Goal: Register for event/course

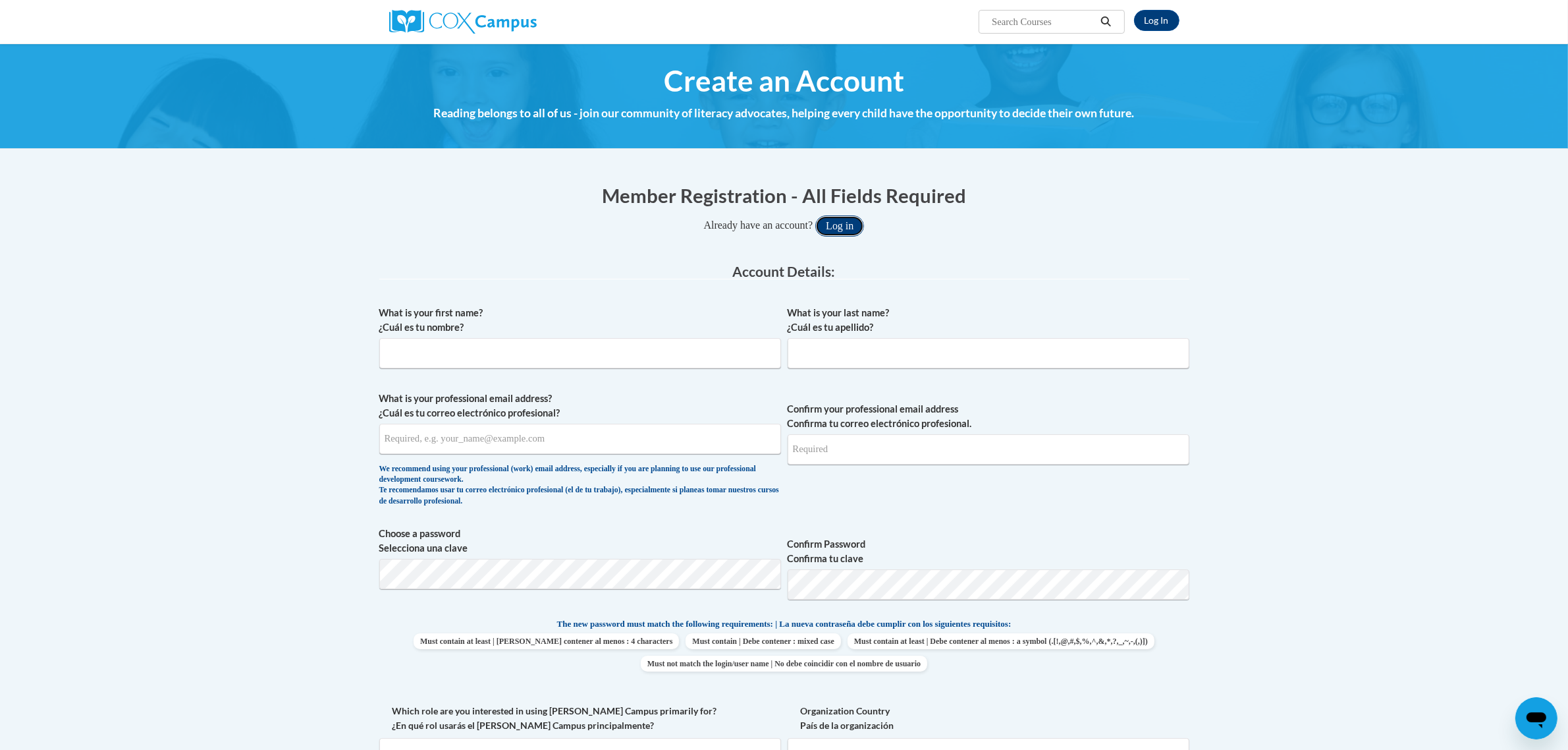
click at [845, 228] on button "Log in" at bounding box center [840, 226] width 48 height 21
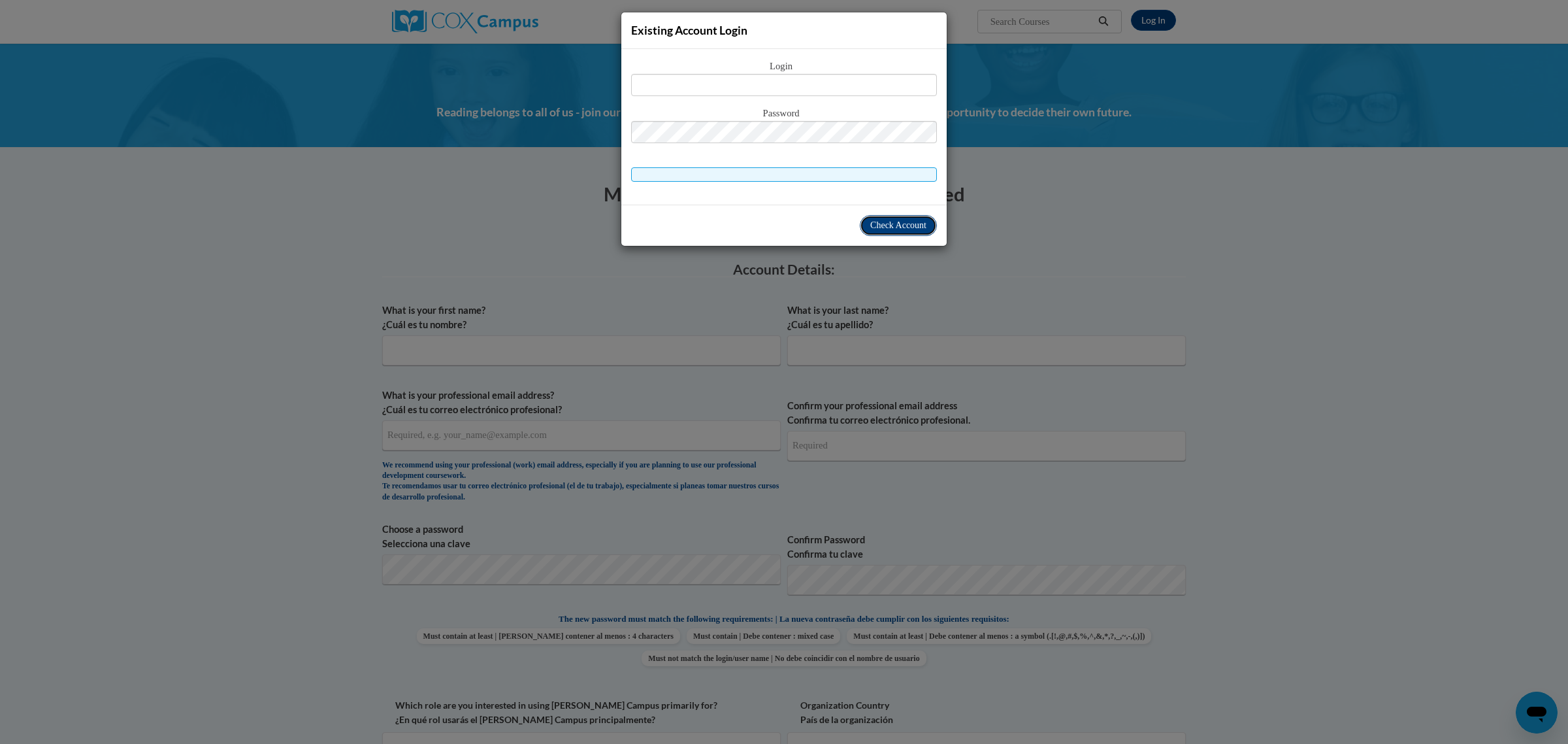
click at [871, 221] on span "Check Account" at bounding box center [899, 226] width 56 height 10
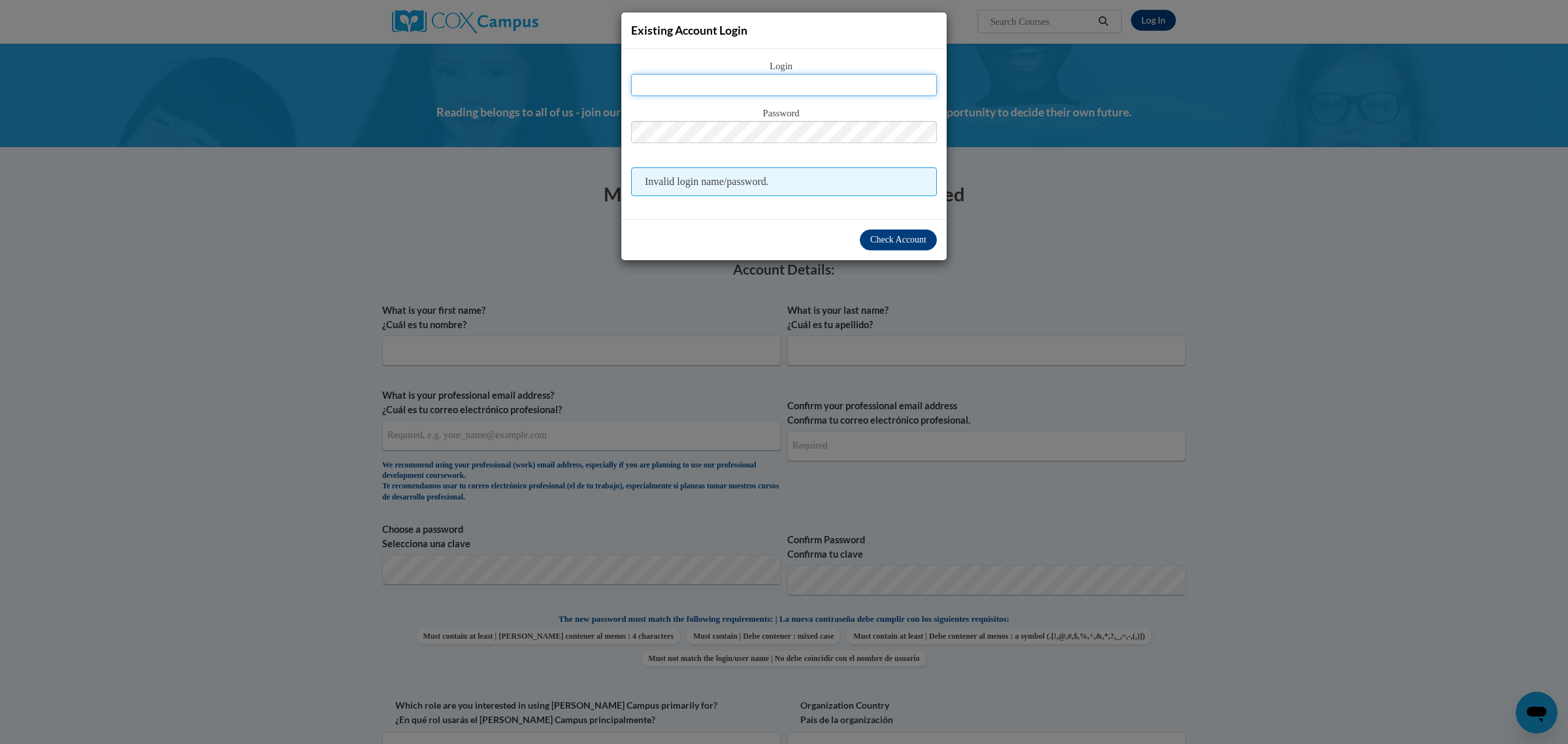
click at [737, 83] on input "text" at bounding box center [784, 85] width 306 height 22
type input "litchkni@collierschools.com"
click at [915, 236] on span "Check Account" at bounding box center [899, 240] width 56 height 10
click at [503, 348] on div "Existing Account Login Login litchkni@collierschools.com Password Invalid login…" at bounding box center [784, 372] width 1568 height 744
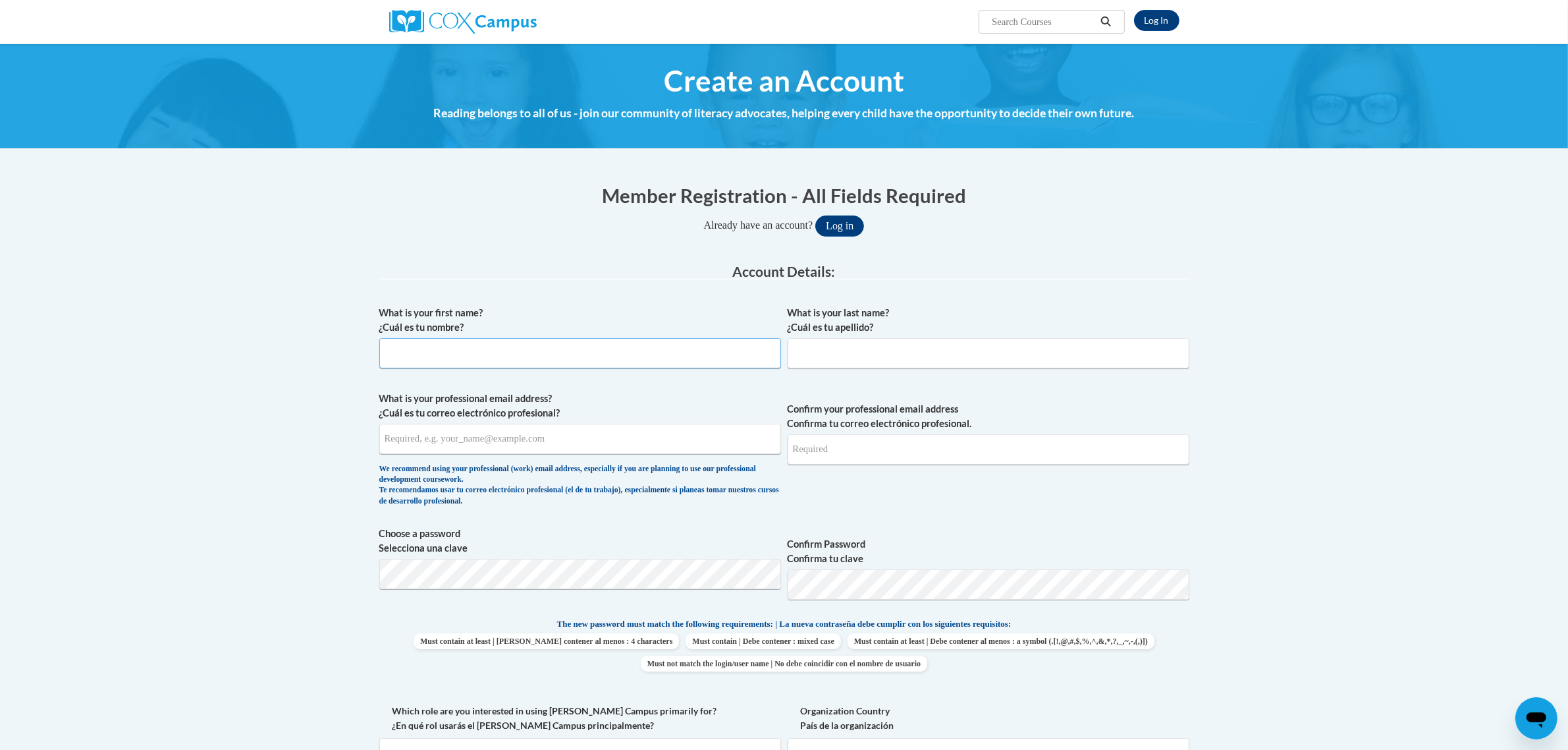
click at [415, 354] on input "What is your first name? ¿Cuál es tu nombre?" at bounding box center [580, 353] width 402 height 30
type input "Nicole"
type input "Litchko"
type input "litchkni@collierschools.com"
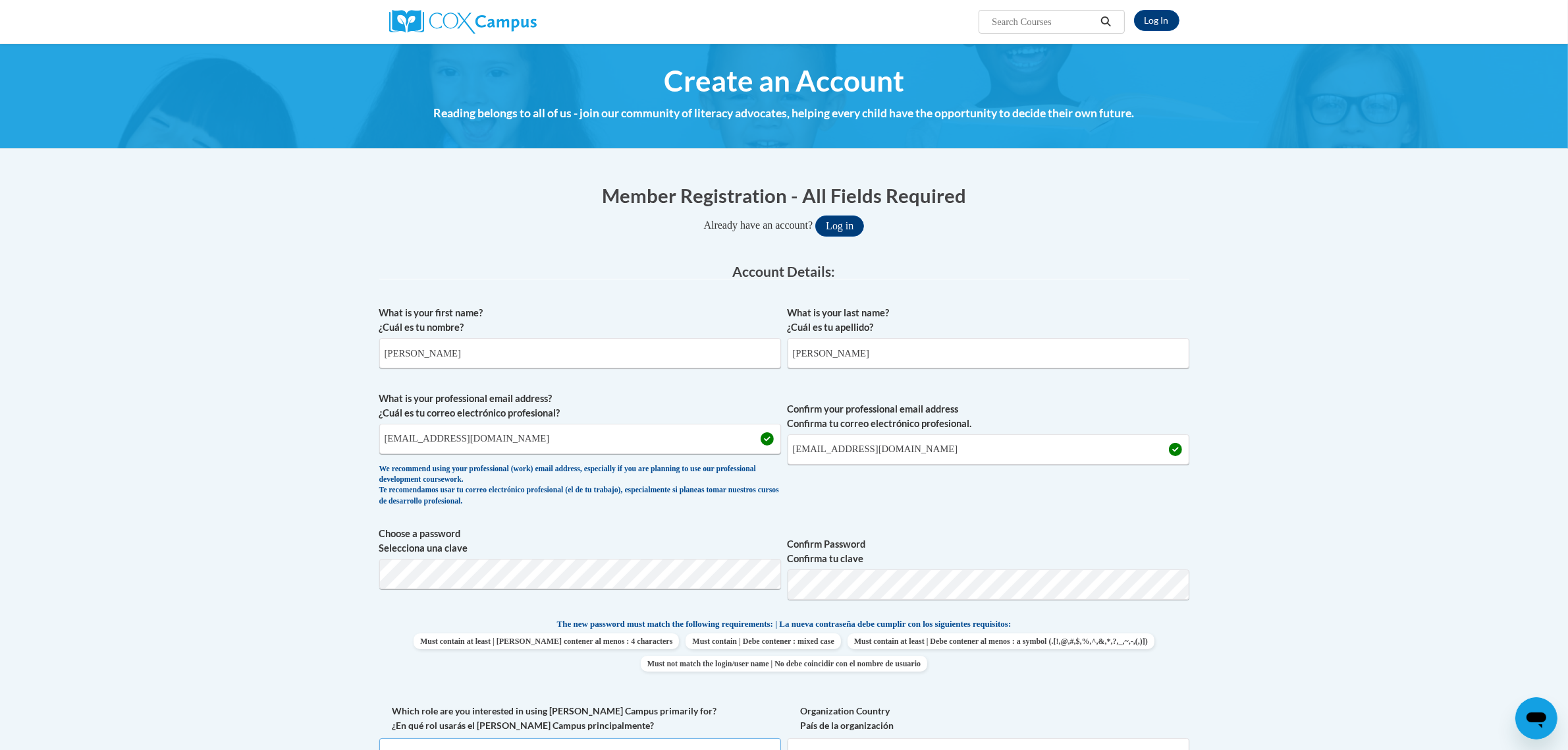
scroll to position [18, 0]
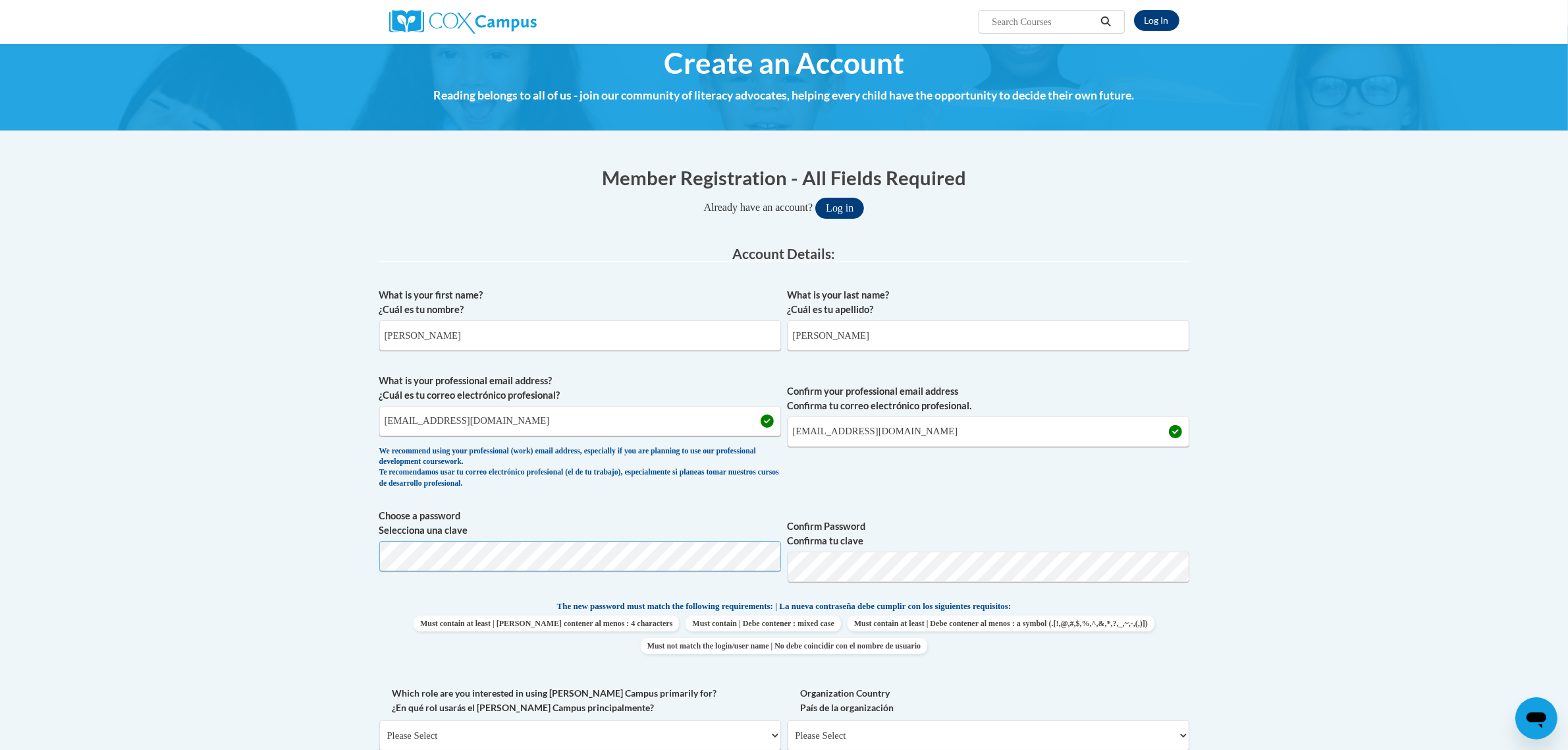
click at [301, 543] on body "Log In Search Search... Create an Account Reading belongs to all of us - join o…" at bounding box center [784, 737] width 1568 height 1509
click at [1387, 479] on body "Log In Search Search... Create an Account Reading belongs to all of us - join o…" at bounding box center [784, 737] width 1568 height 1509
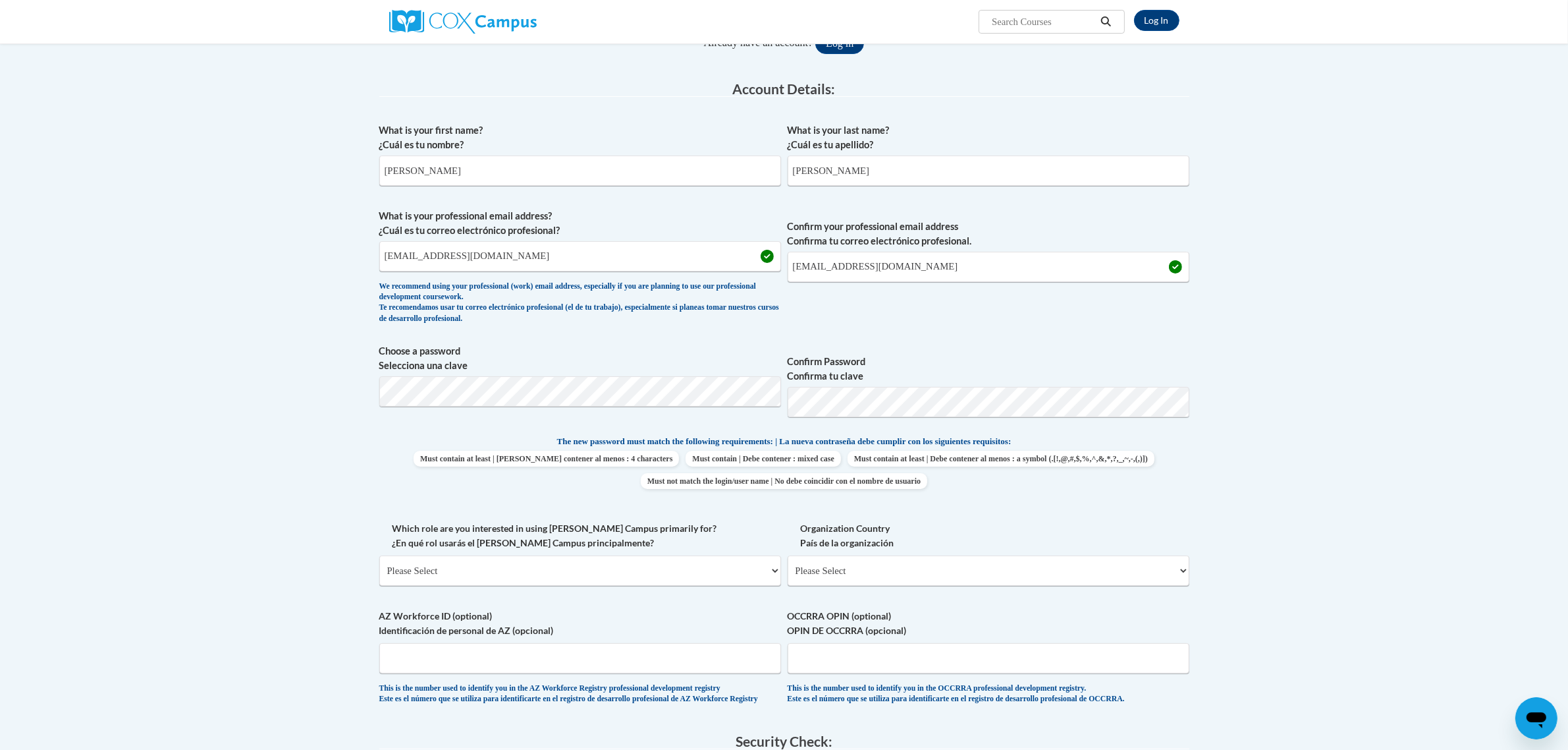
scroll to position [265, 0]
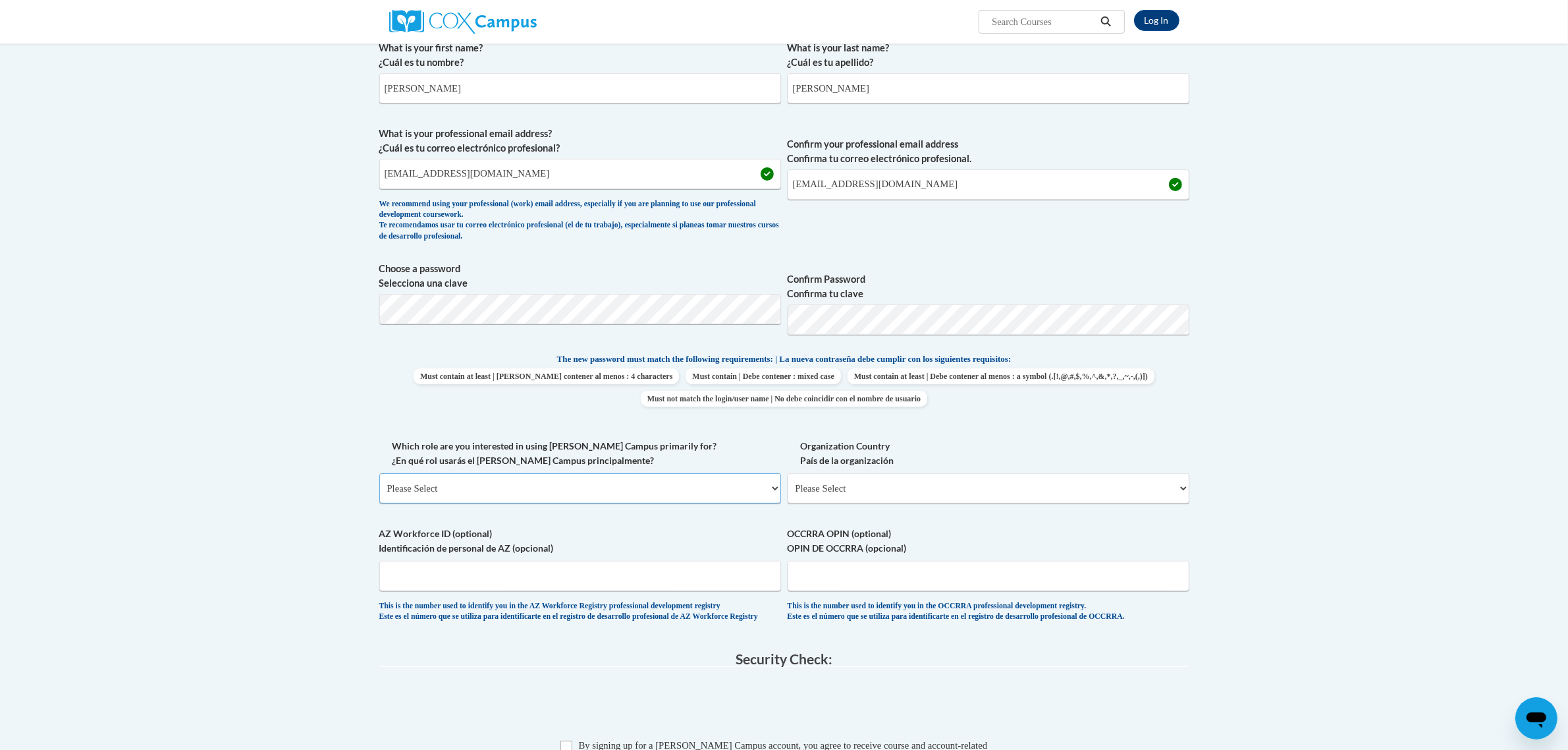
click at [445, 485] on select "Please Select College/University | Colegio/Universidad Community/Nonprofit Part…" at bounding box center [580, 488] width 402 height 30
select select "fbf2d438-af2f-41f8-98f1-81c410e29de3"
click at [379, 473] on select "Please Select College/University | Colegio/Universidad Community/Nonprofit Part…" at bounding box center [580, 488] width 402 height 30
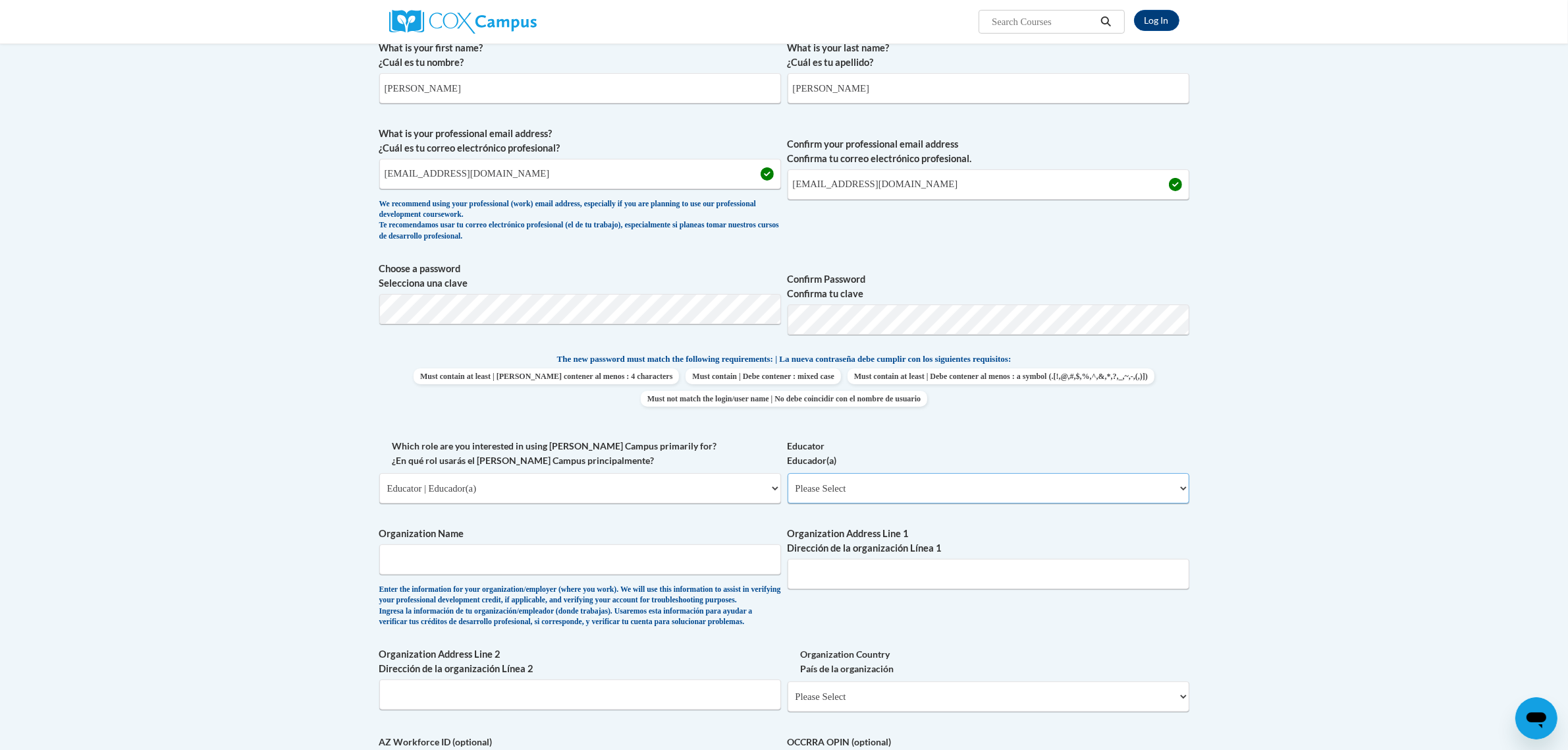
click at [828, 491] on select "Please Select Early Learning/Daycare Teacher/Family Home Care Provider | Maestr…" at bounding box center [988, 488] width 402 height 30
select select "67563ca1-16dc-4830-a7b3-94a34bed3689"
click at [787, 473] on select "Please Select Early Learning/Daycare Teacher/Family Home Care Provider | Maestr…" at bounding box center [988, 488] width 402 height 30
click at [461, 560] on input "Organization Name" at bounding box center [580, 559] width 402 height 30
type input "Collier County Public Schools"
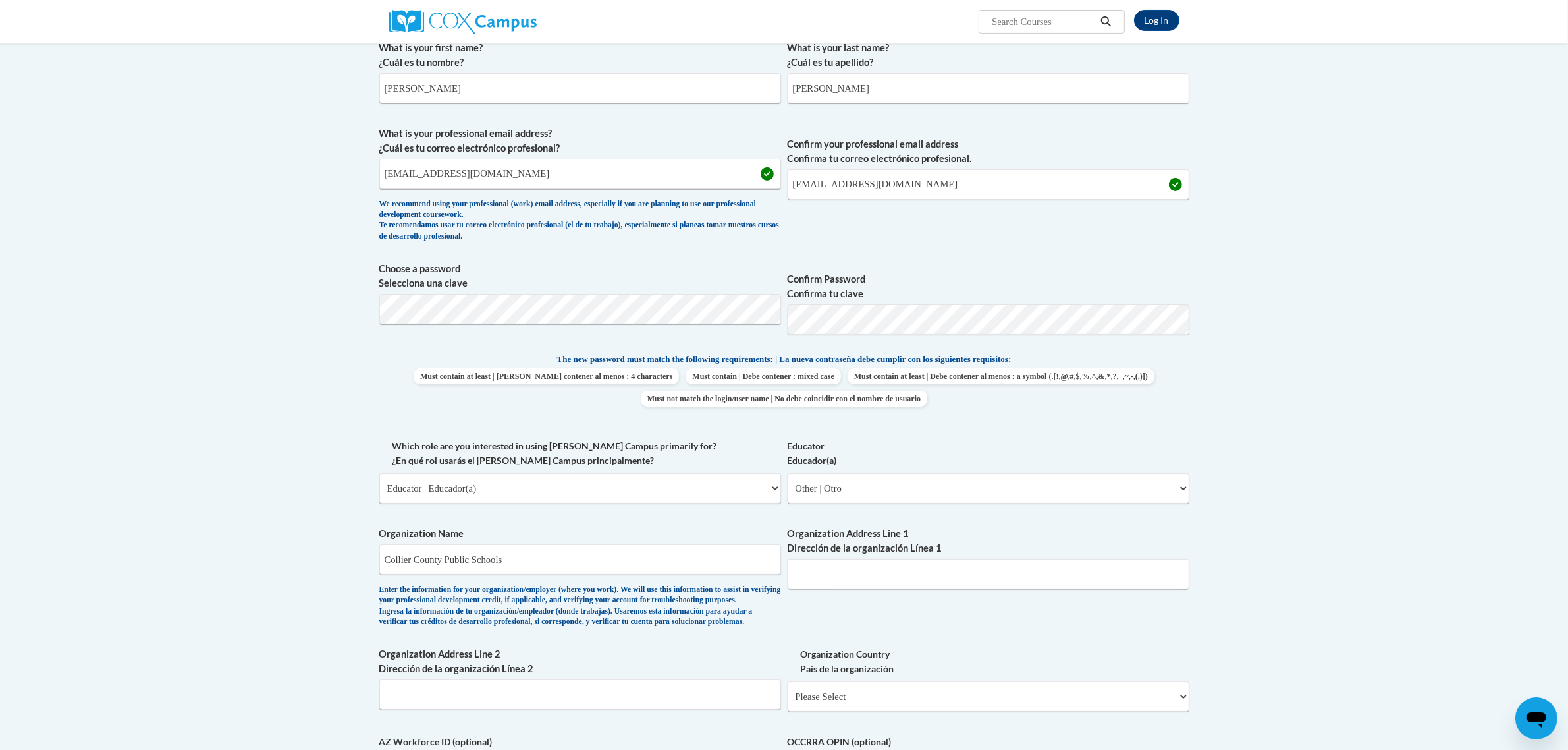
type input "5775 Osceola Trail"
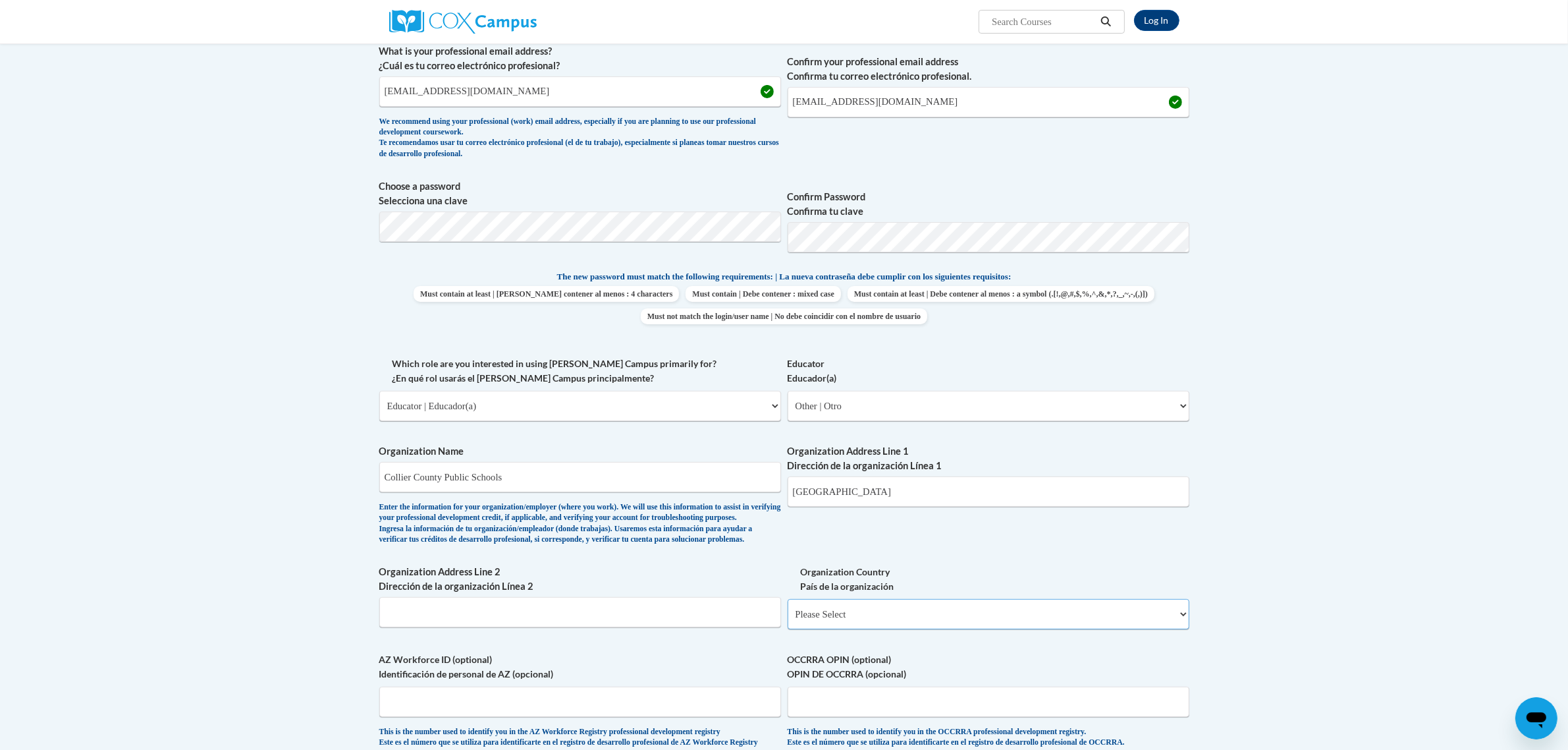
click at [848, 630] on select "Please Select United States | Estados Unidos Outside of the United States | Fue…" at bounding box center [988, 614] width 402 height 30
select select "ad49bcad-a171-4b2e-b99c-48b446064914"
click at [787, 620] on select "Please Select United States | Estados Unidos Outside of the United States | Fue…" at bounding box center [988, 614] width 402 height 30
select select
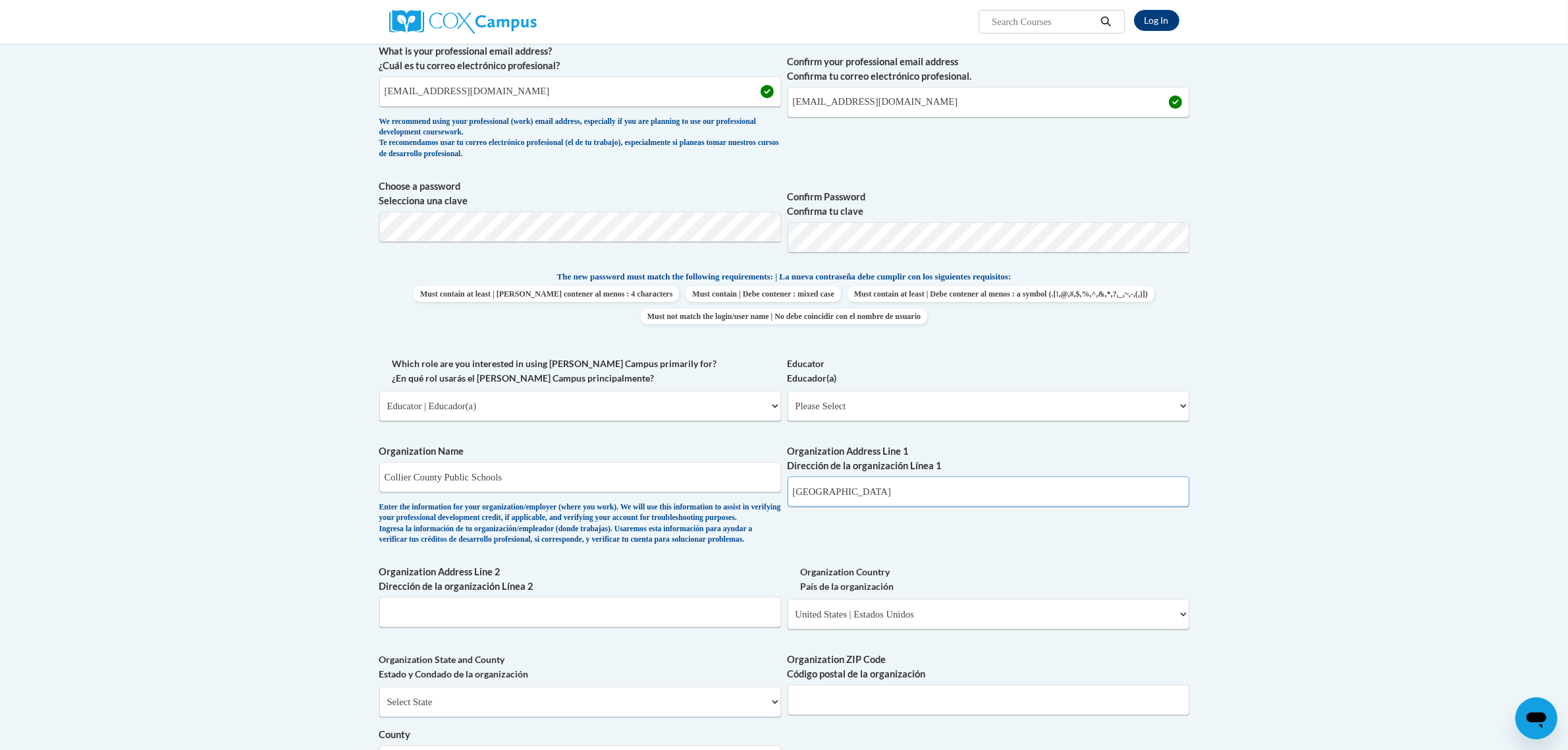
click at [890, 482] on input "5775 Osceola Trail" at bounding box center [988, 492] width 402 height 30
click at [570, 627] on input "Organization Address Line 2 Dirección de la organización Línea 2" at bounding box center [580, 612] width 402 height 30
type input "N"
click at [893, 715] on input "Organization ZIP Code Código postal de la organización" at bounding box center [988, 700] width 402 height 30
type input "34109"
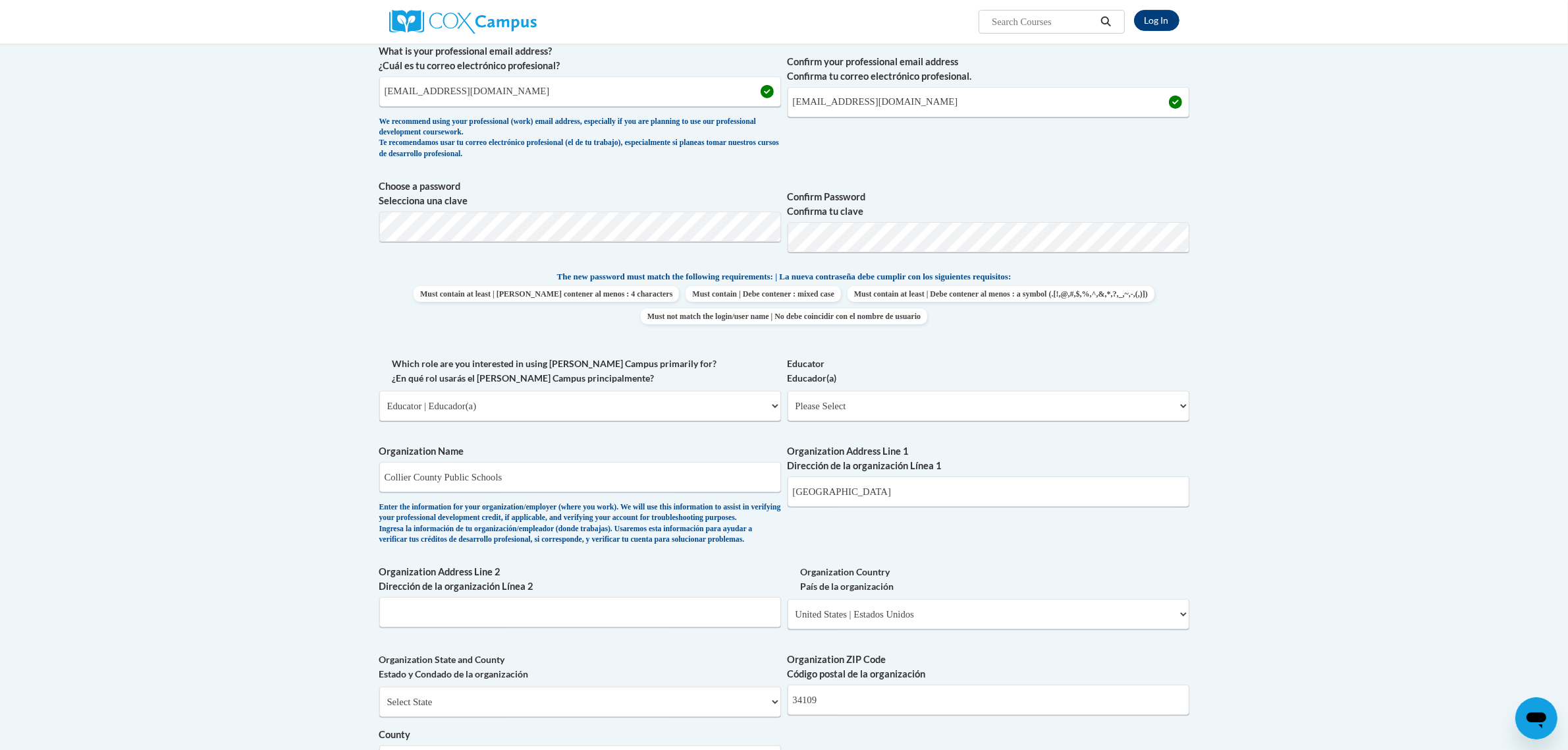
click at [1306, 626] on body "Log In Search Search... Create an Account Reading belongs to all of us - join o…" at bounding box center [784, 584] width 1568 height 1864
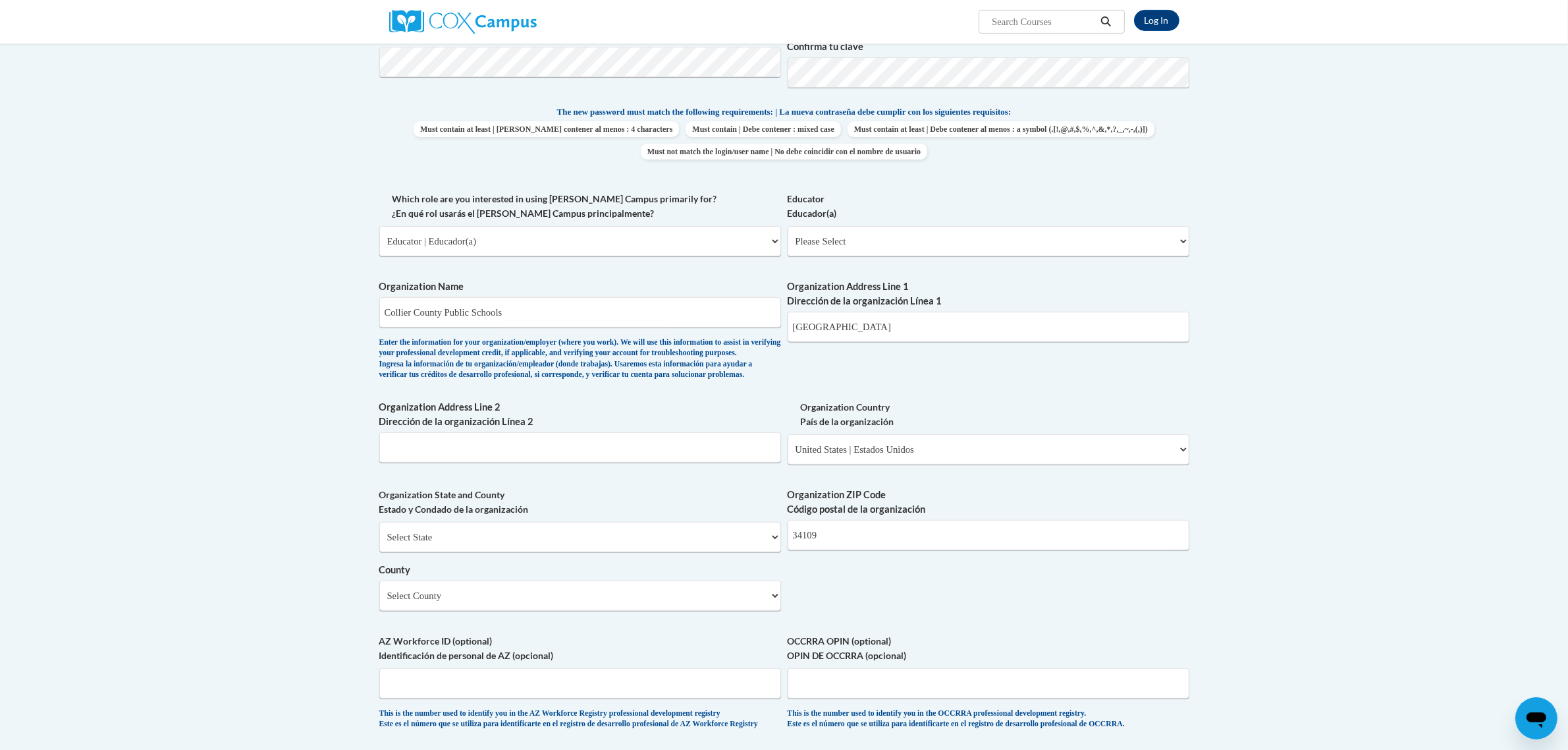
scroll to position [594, 0]
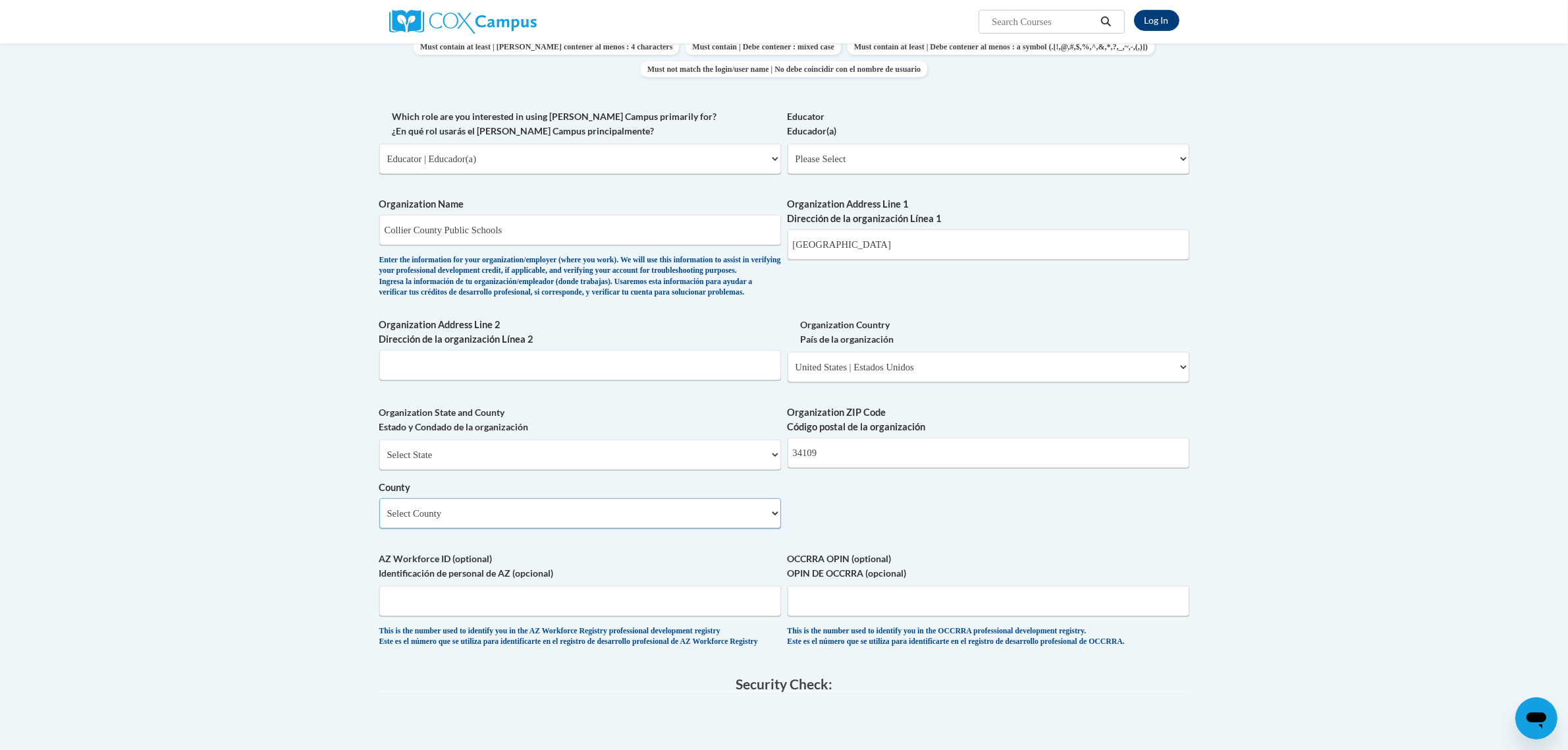
click at [415, 528] on select "Select County Alachua Baker Bay Bradford Brevard Broward Calhoun Charlotte Citr…" at bounding box center [580, 513] width 402 height 30
select select "Collier"
click at [379, 518] on select "Select County Alachua Baker Bay Bradford Brevard Broward Calhoun Charlotte Citr…" at bounding box center [580, 513] width 402 height 30
click at [664, 580] on label "AZ Workforce ID (optional) Identificación de personal de AZ (opcional)" at bounding box center [580, 566] width 402 height 29
click at [664, 587] on input "AZ Workforce ID (optional) Identificación de personal de AZ (opcional)" at bounding box center [580, 601] width 402 height 30
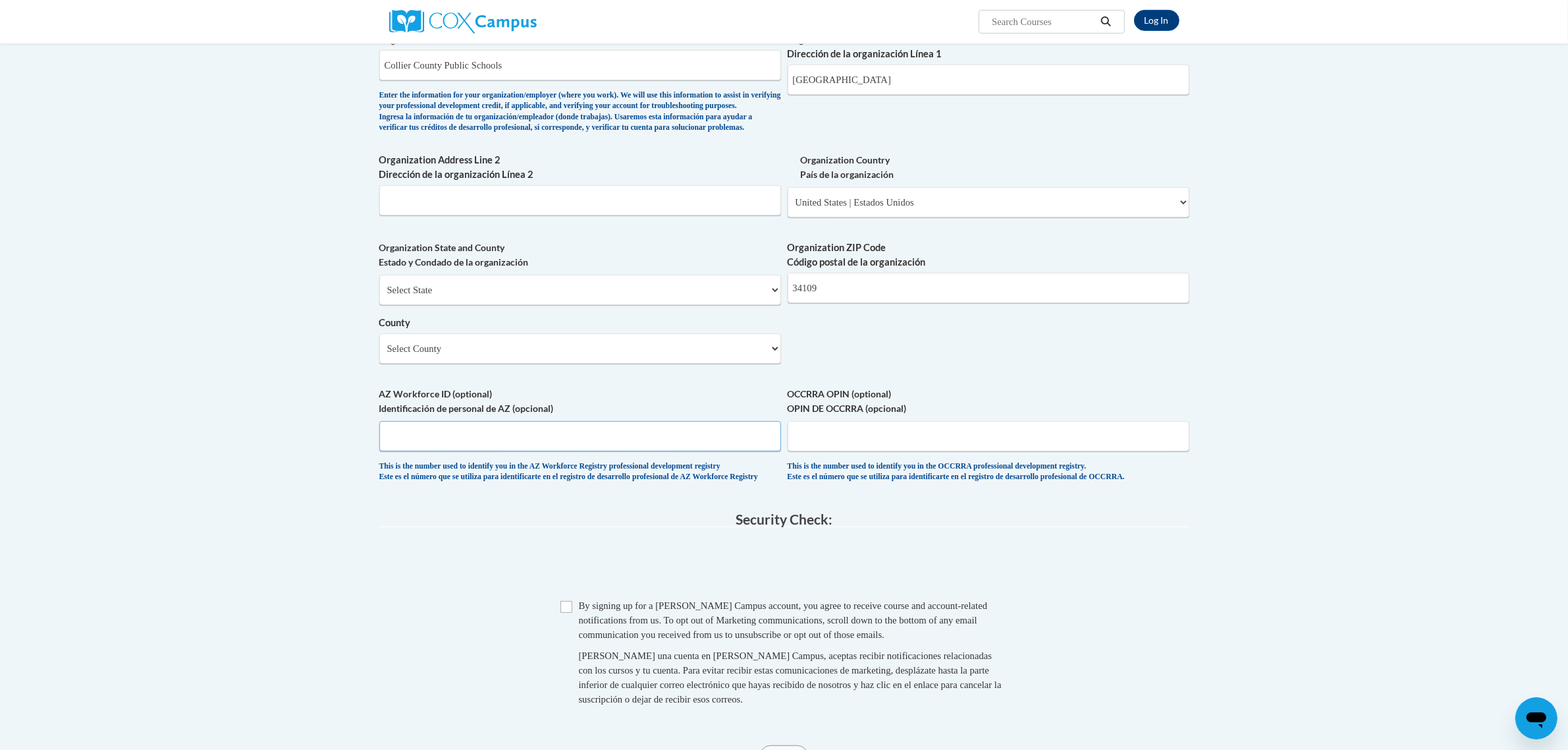
scroll to position [841, 0]
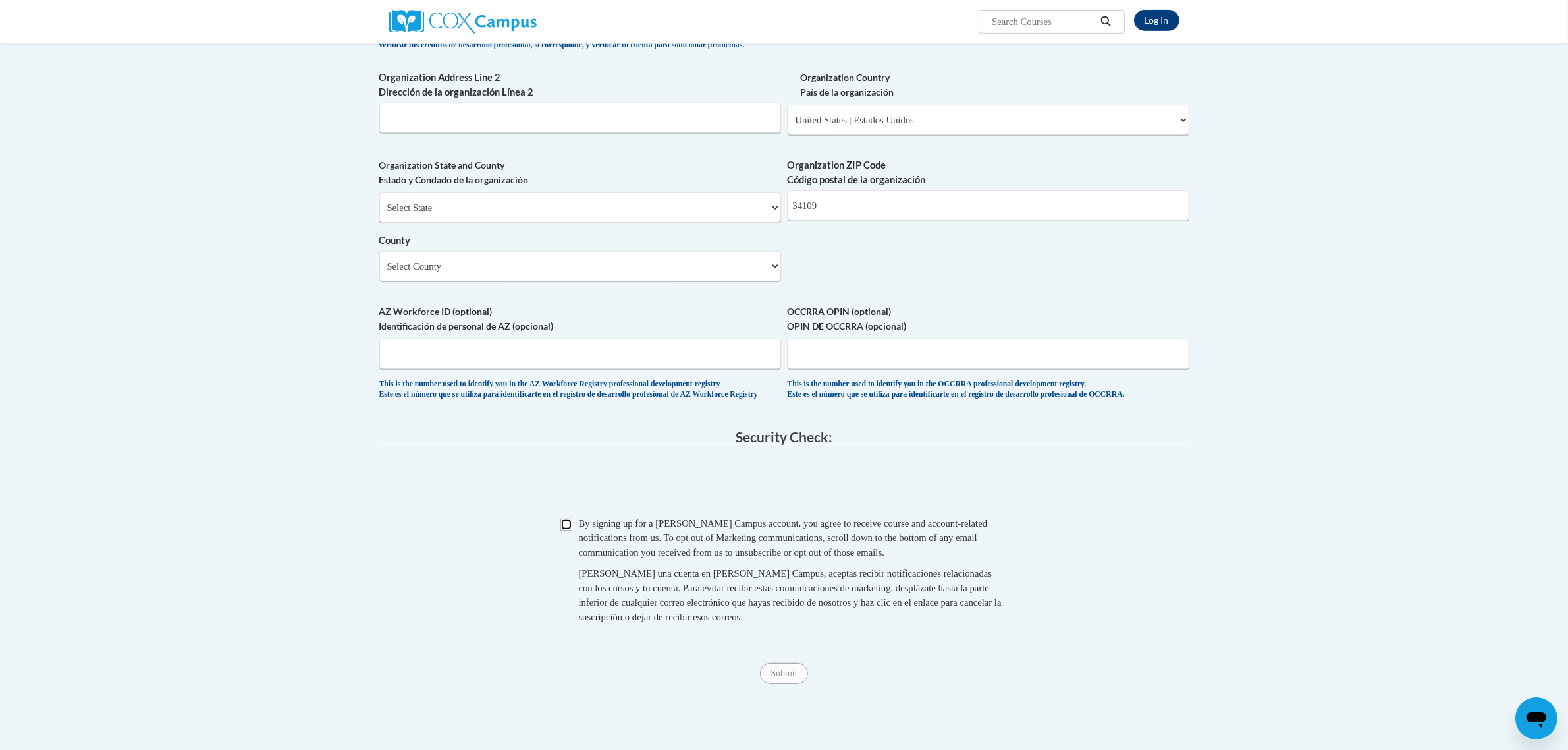
click at [571, 530] on input "Checkbox" at bounding box center [567, 524] width 12 height 12
checkbox input "true"
click at [778, 684] on input "Submit" at bounding box center [783, 673] width 48 height 21
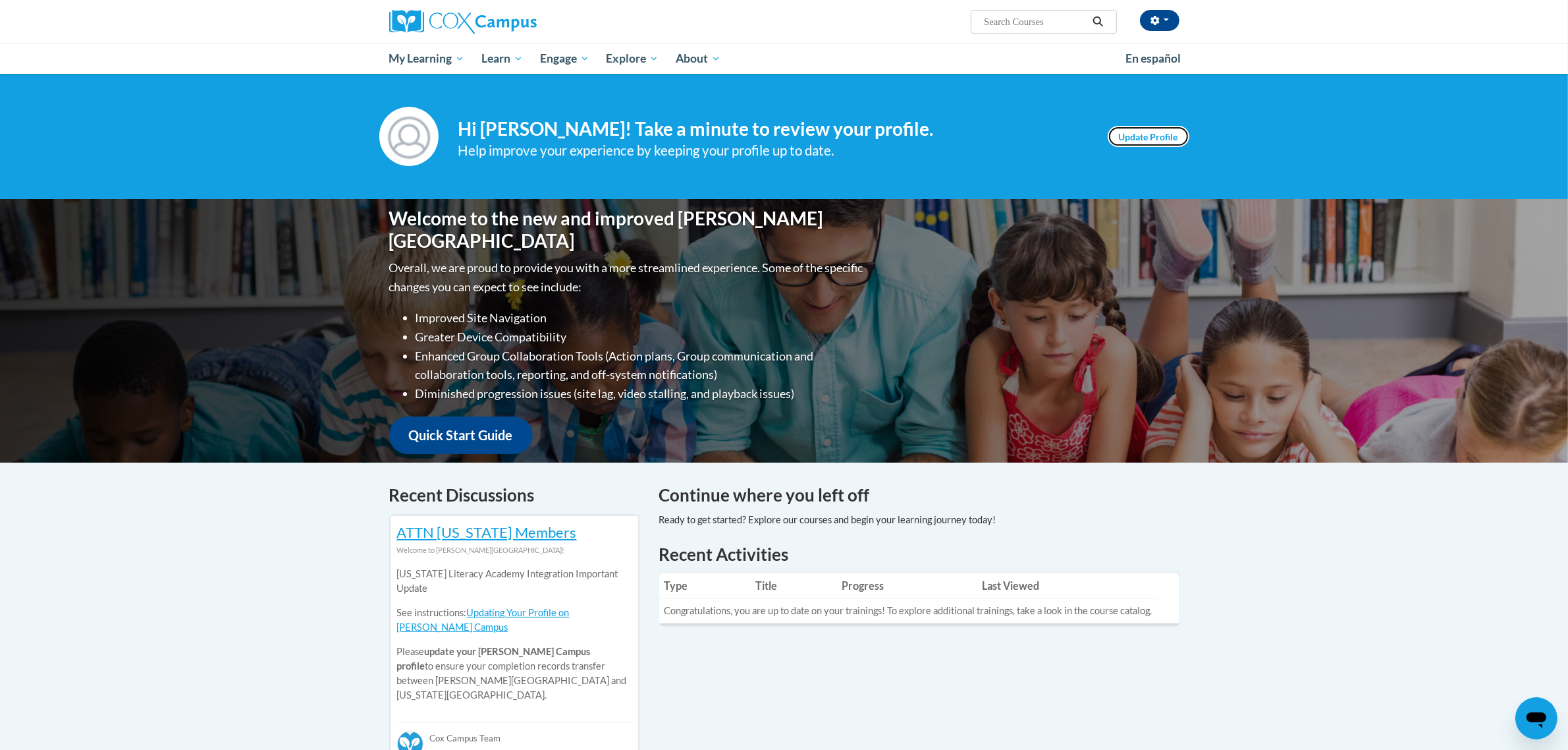
click at [1148, 130] on link "Update Profile" at bounding box center [1148, 136] width 82 height 21
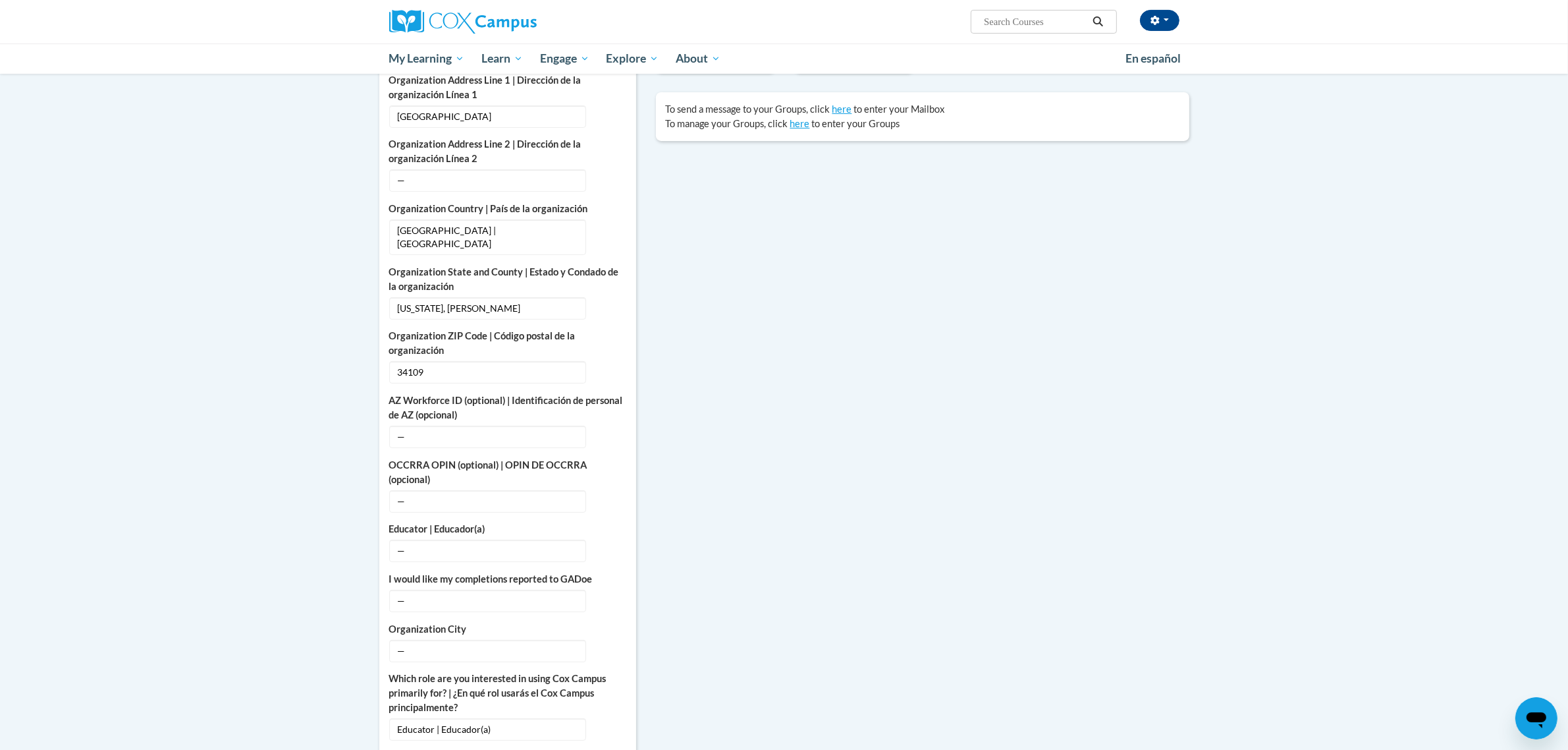
scroll to position [494, 0]
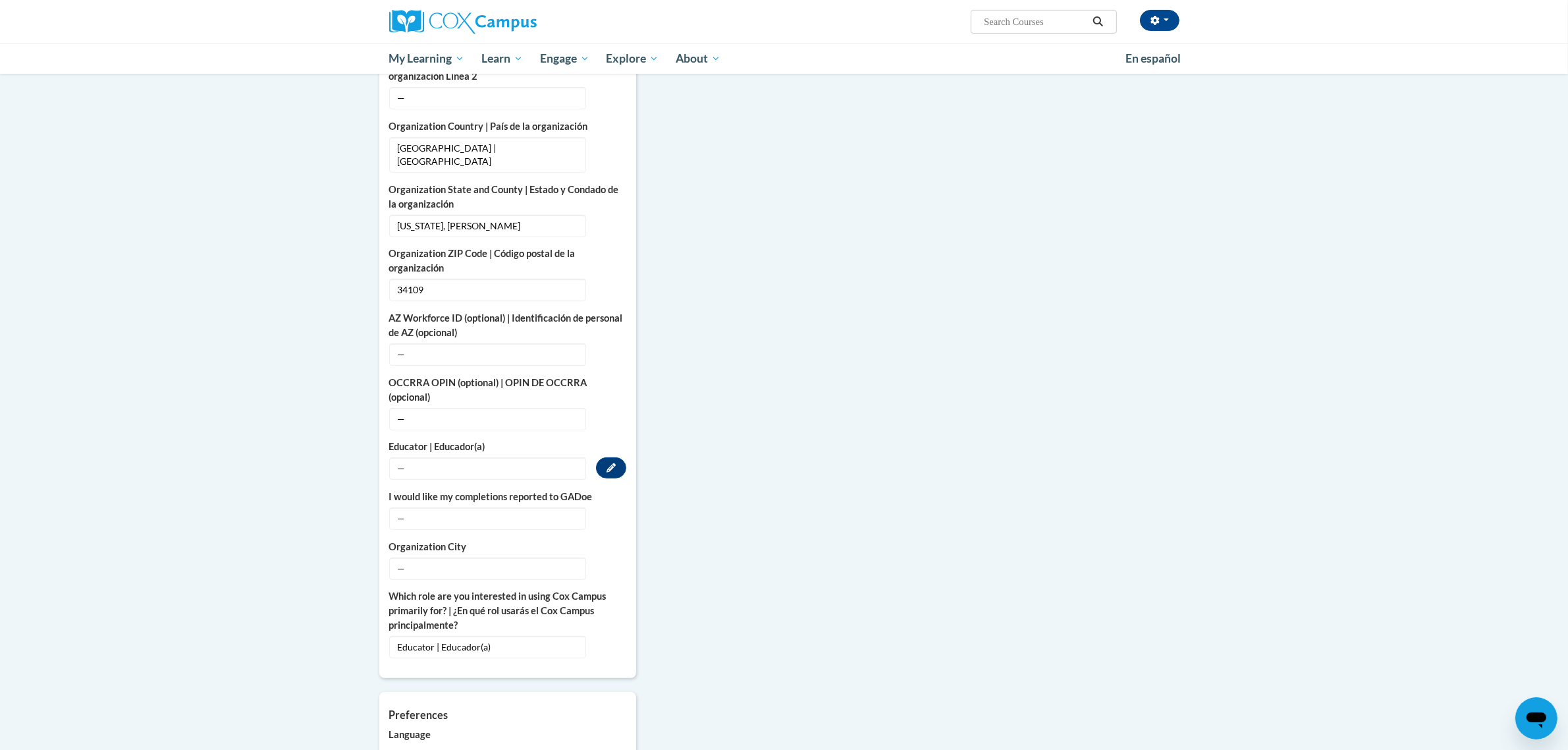
click at [465, 468] on span "—" at bounding box center [488, 468] width 197 height 23
click at [397, 457] on span "—" at bounding box center [488, 468] width 197 height 23
click at [476, 558] on span "—" at bounding box center [488, 569] width 197 height 23
click at [609, 563] on icon "Custom profile fields" at bounding box center [611, 567] width 9 height 9
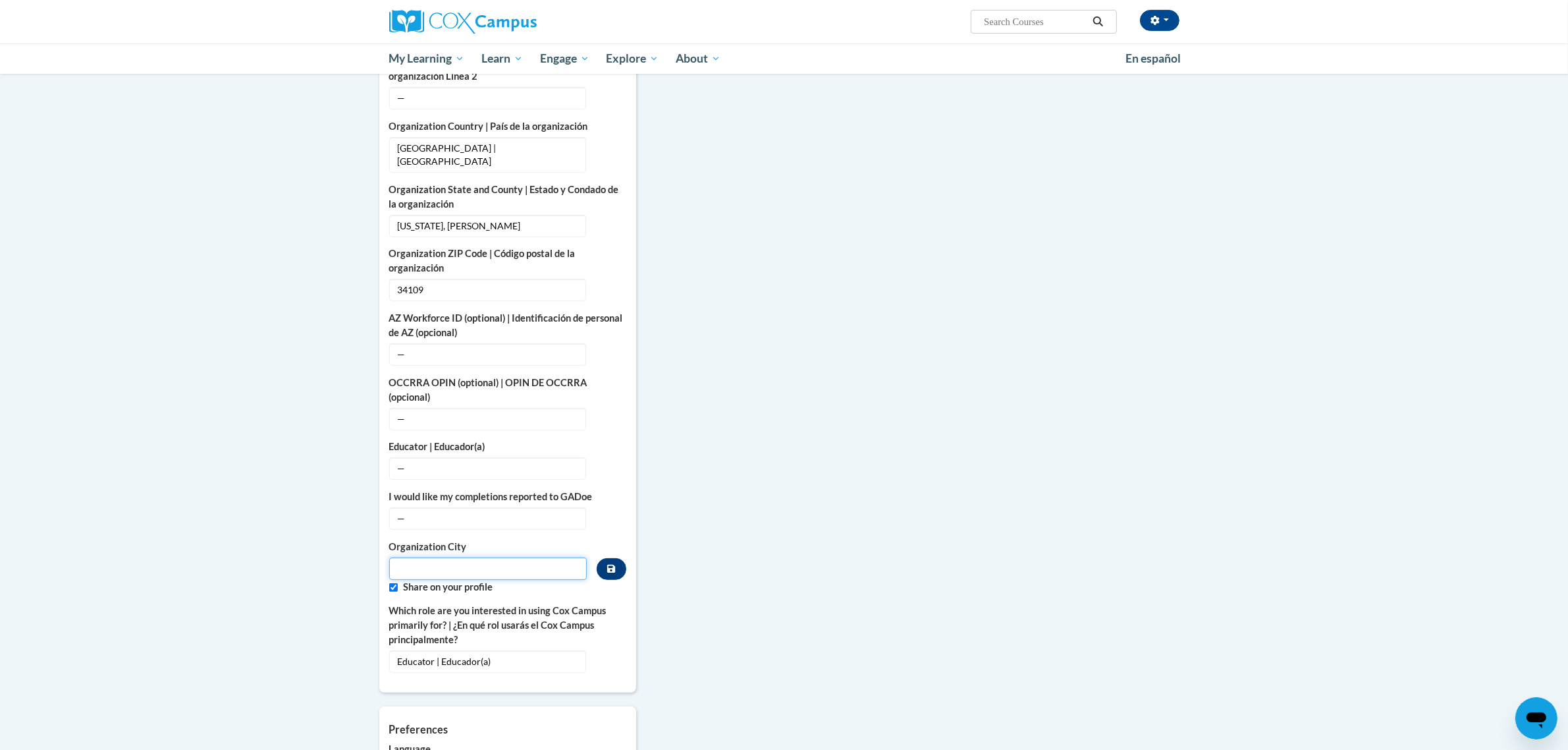
click at [468, 561] on input "Metadata input" at bounding box center [488, 569] width 198 height 23
type input "Naples"
click at [647, 533] on div "More About Me Click or press to edit any of the profile fields below. Select mu…" at bounding box center [784, 420] width 830 height 1070
click at [617, 558] on button "Custom profile fields" at bounding box center [611, 569] width 29 height 22
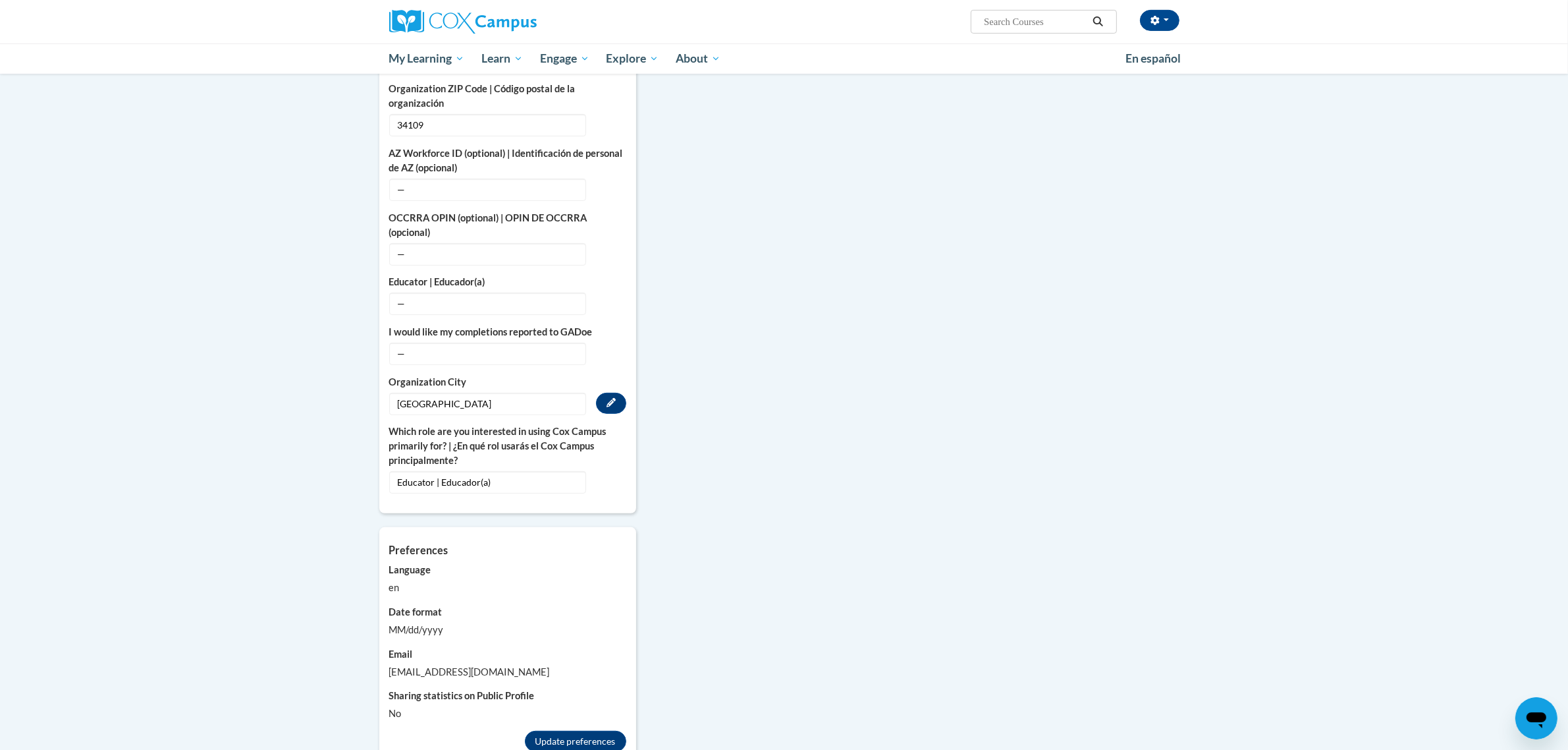
scroll to position [742, 0]
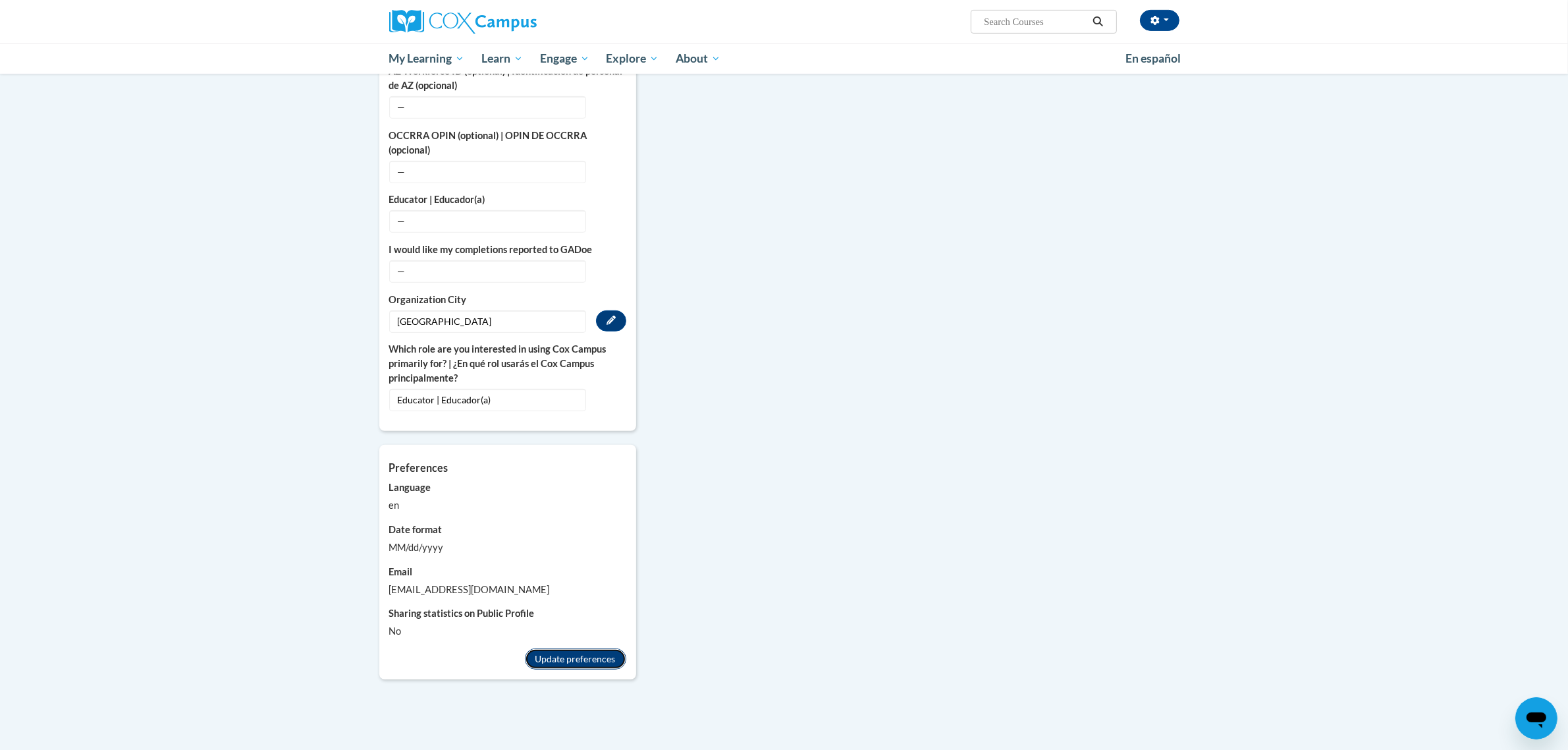
click at [560, 648] on button "Update preferences" at bounding box center [575, 658] width 101 height 21
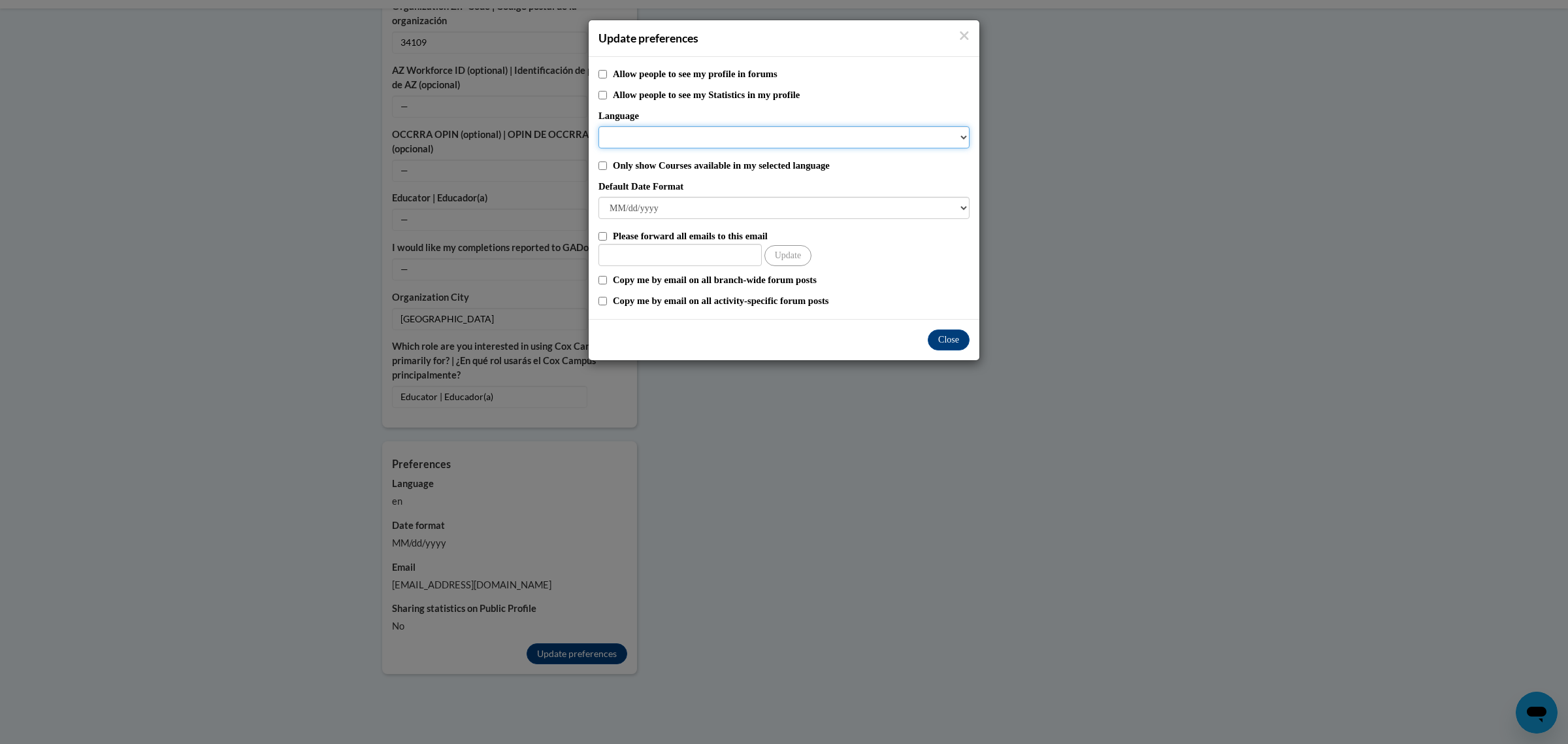
click at [605, 141] on select "Language" at bounding box center [784, 137] width 371 height 22
click at [965, 139] on select "Language" at bounding box center [784, 137] width 371 height 22
click at [954, 342] on button "Close" at bounding box center [949, 339] width 41 height 21
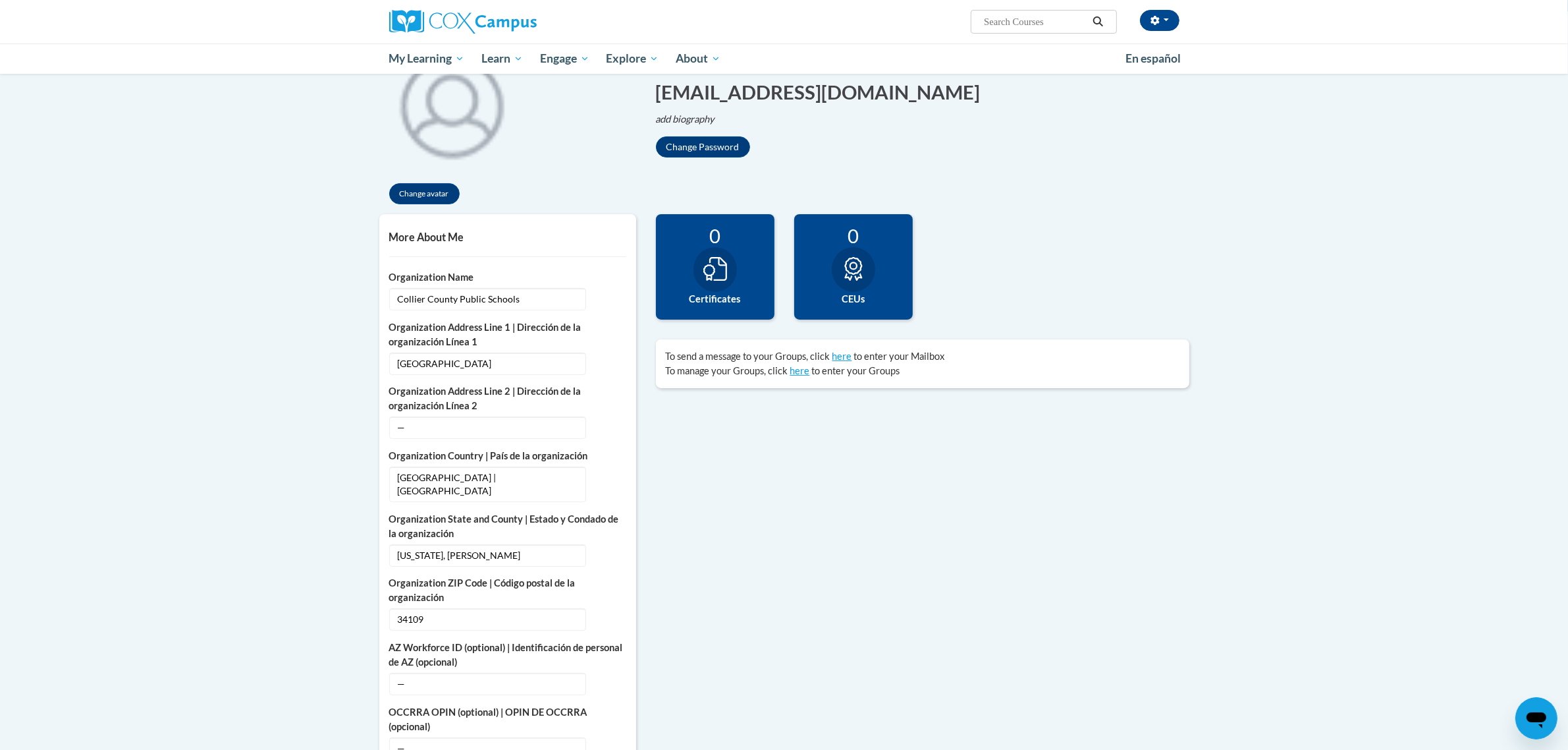
scroll to position [0, 0]
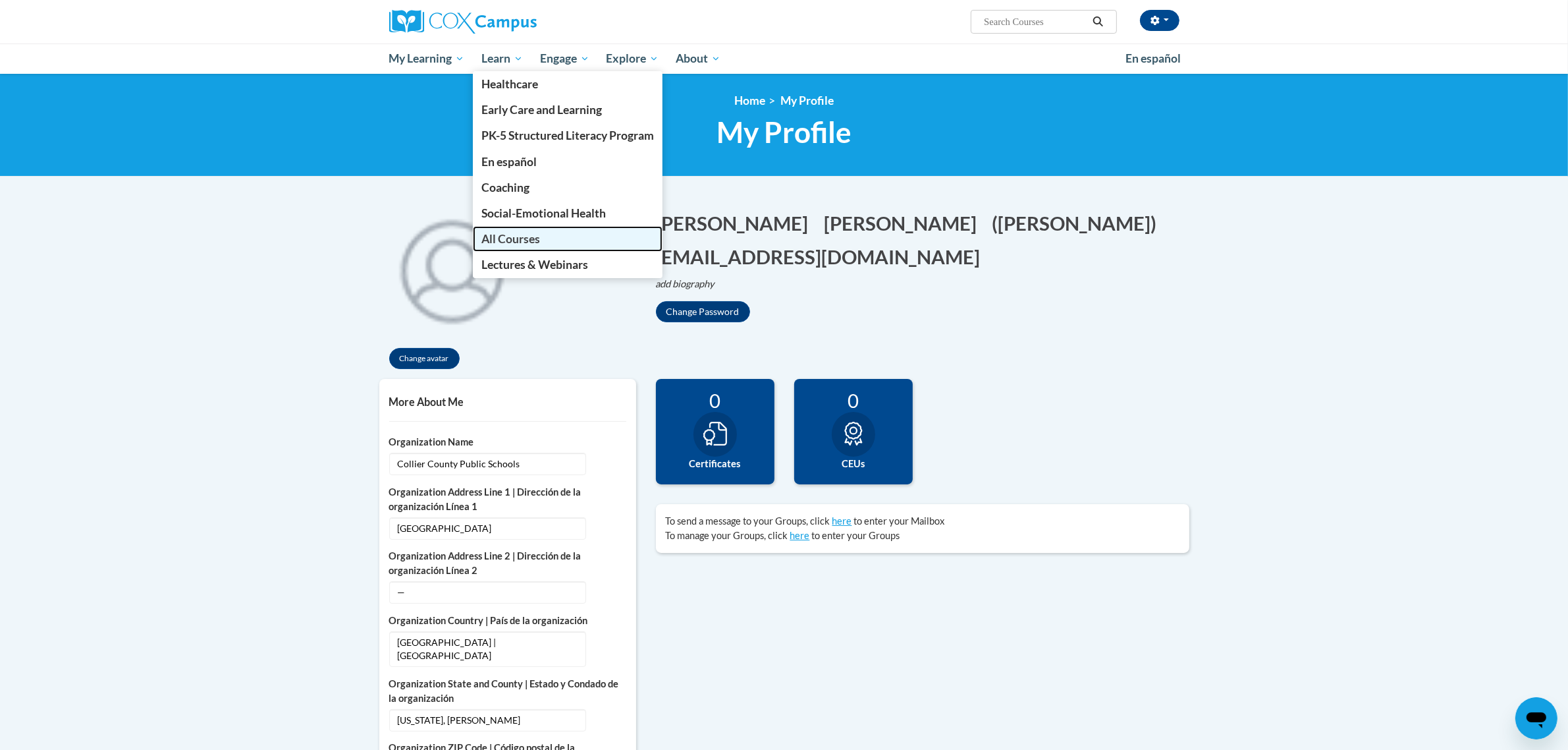
click at [525, 235] on span "All Courses" at bounding box center [511, 238] width 59 height 14
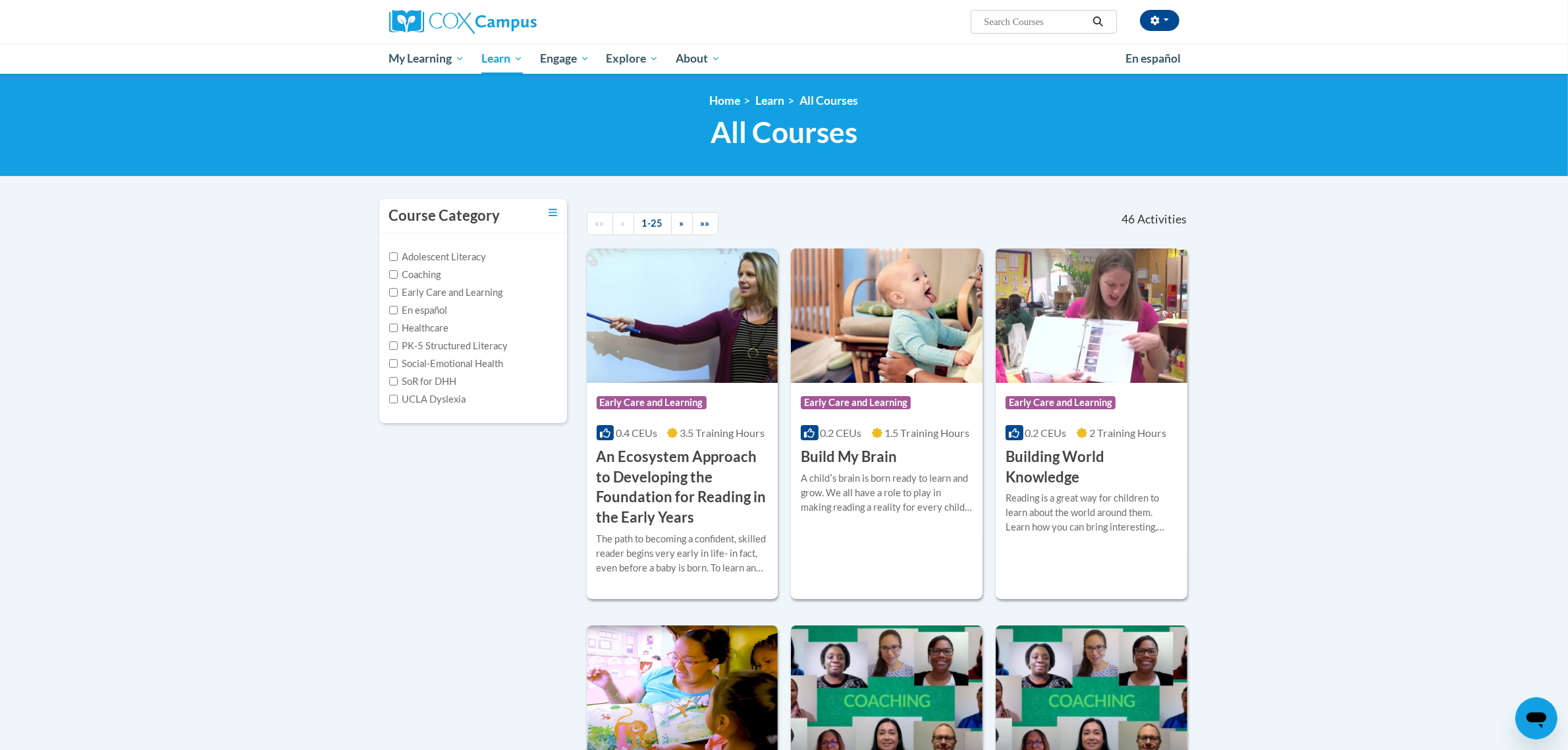
click at [1015, 17] on input "Search..." at bounding box center [1036, 22] width 105 height 16
type input "oral"
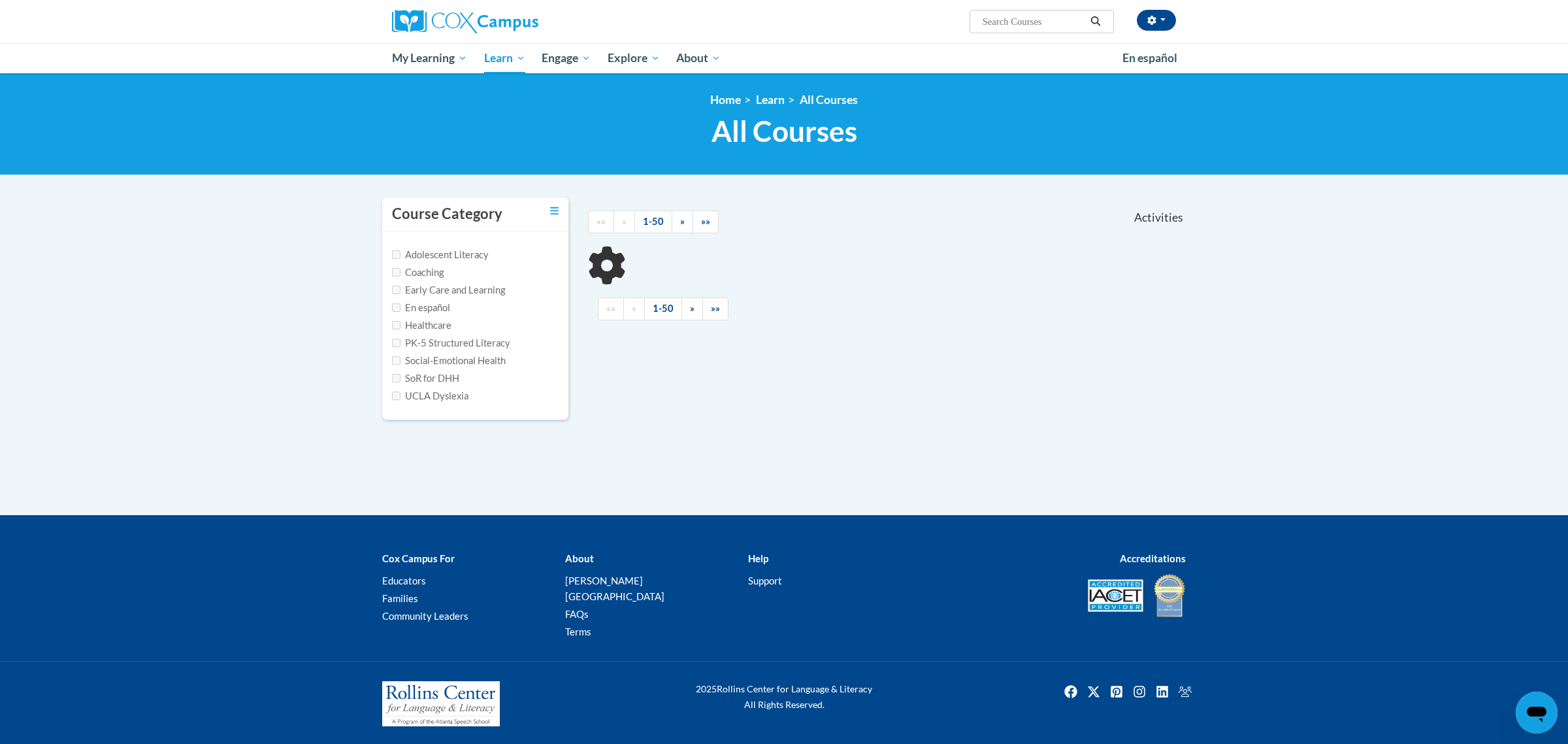
type input "oral"
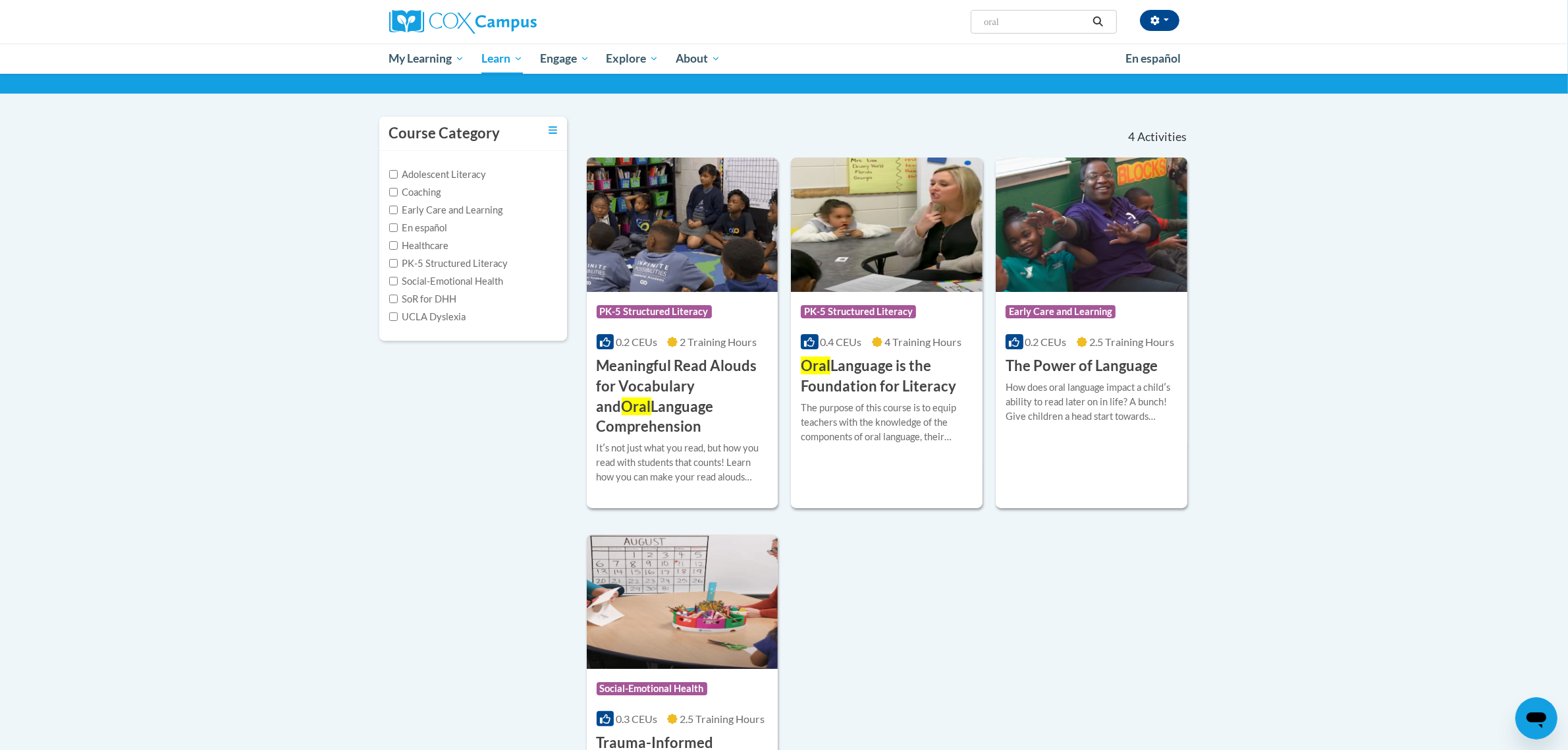
scroll to position [165, 0]
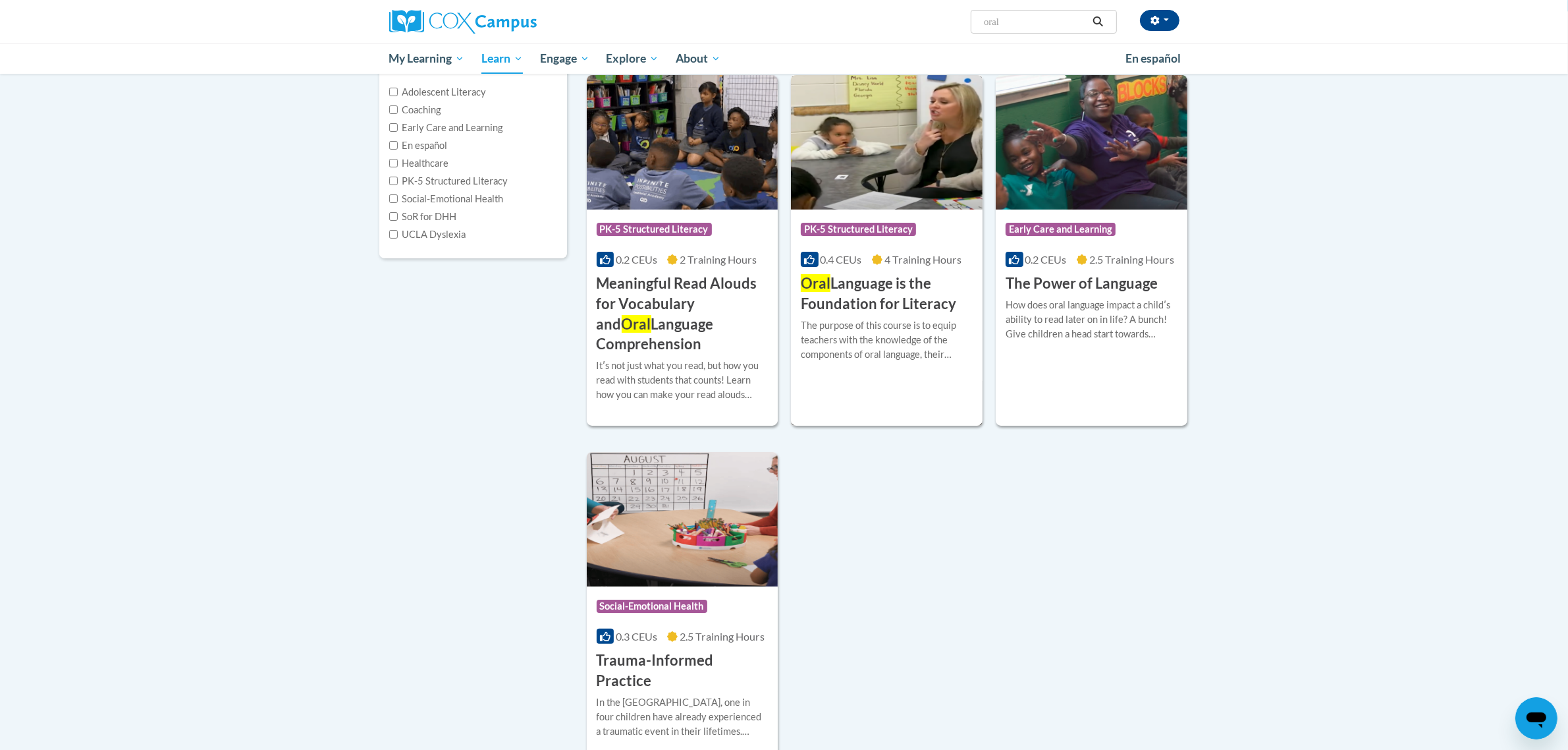
click at [893, 308] on h3 "Oral Language is the Foundation for Literacy" at bounding box center [887, 293] width 172 height 41
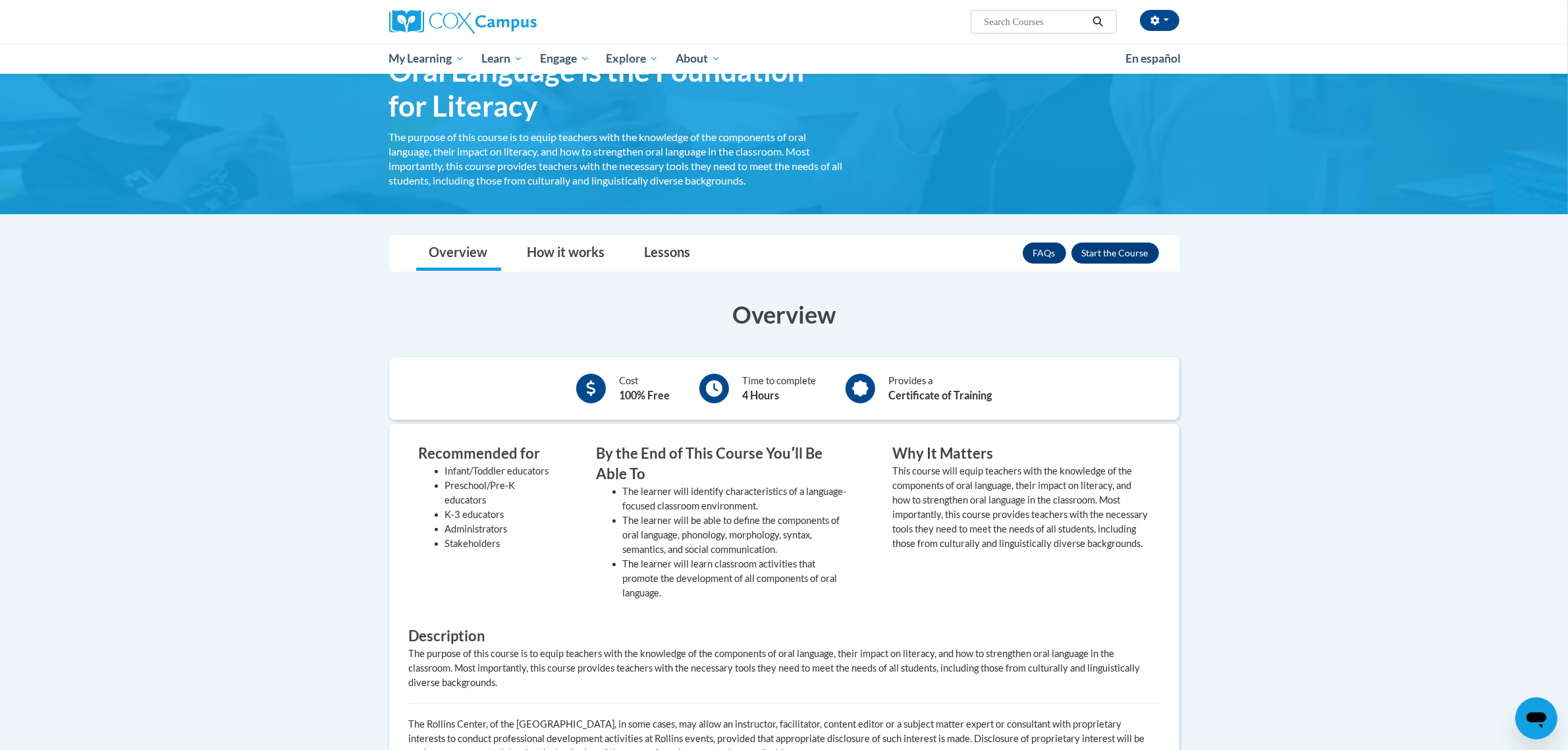
scroll to position [165, 0]
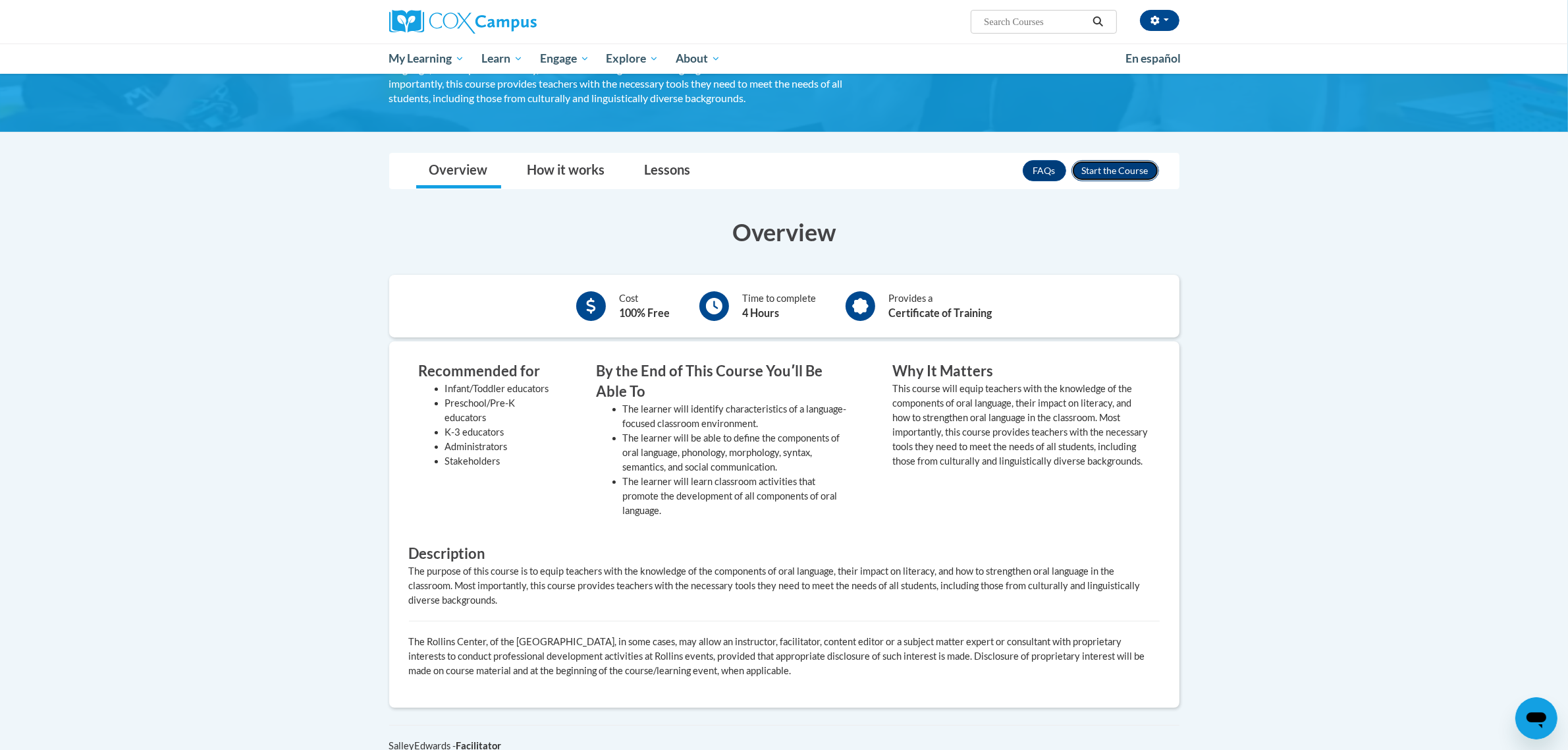
click at [1117, 175] on button "Enroll" at bounding box center [1115, 170] width 88 height 21
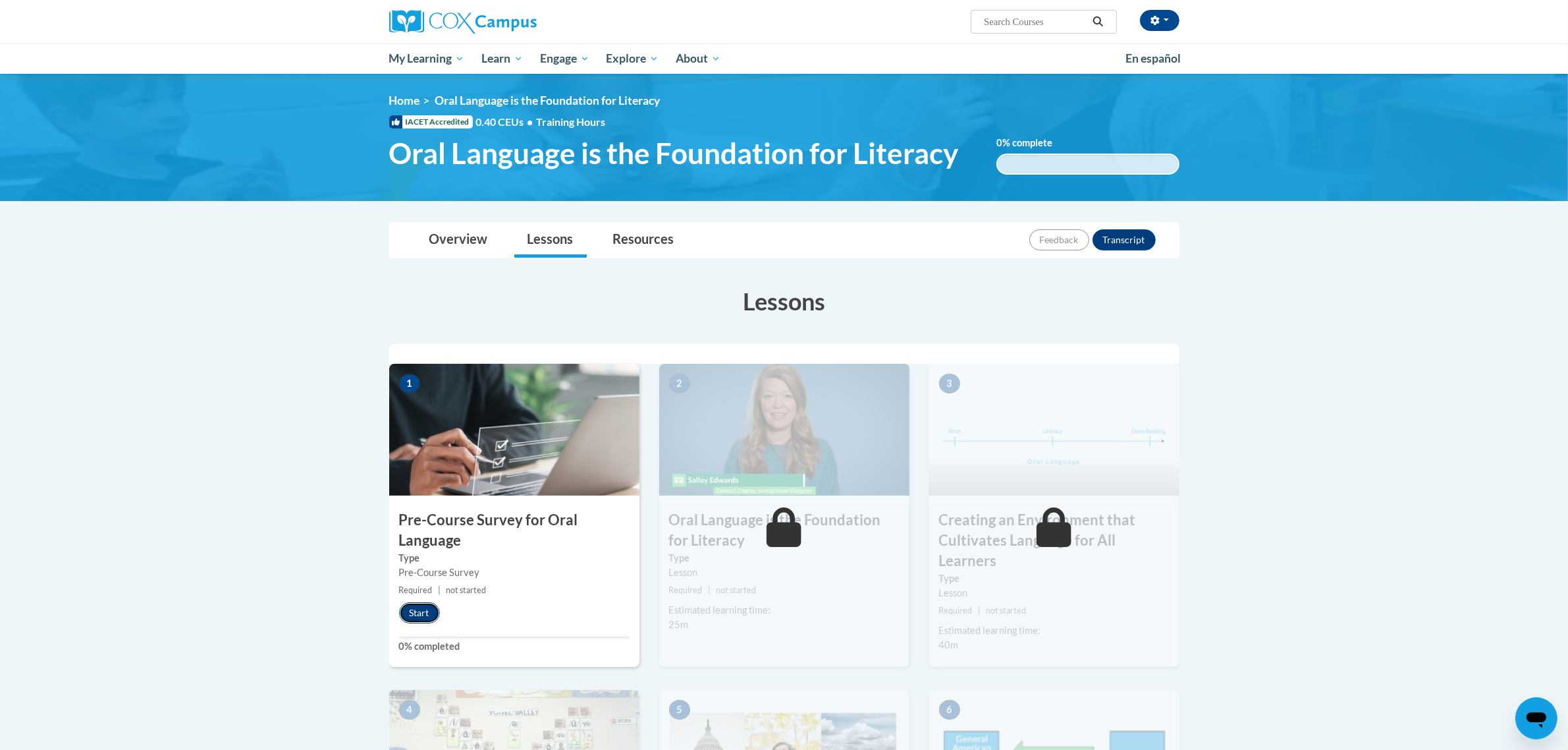
click at [417, 617] on button "Start" at bounding box center [420, 612] width 41 height 21
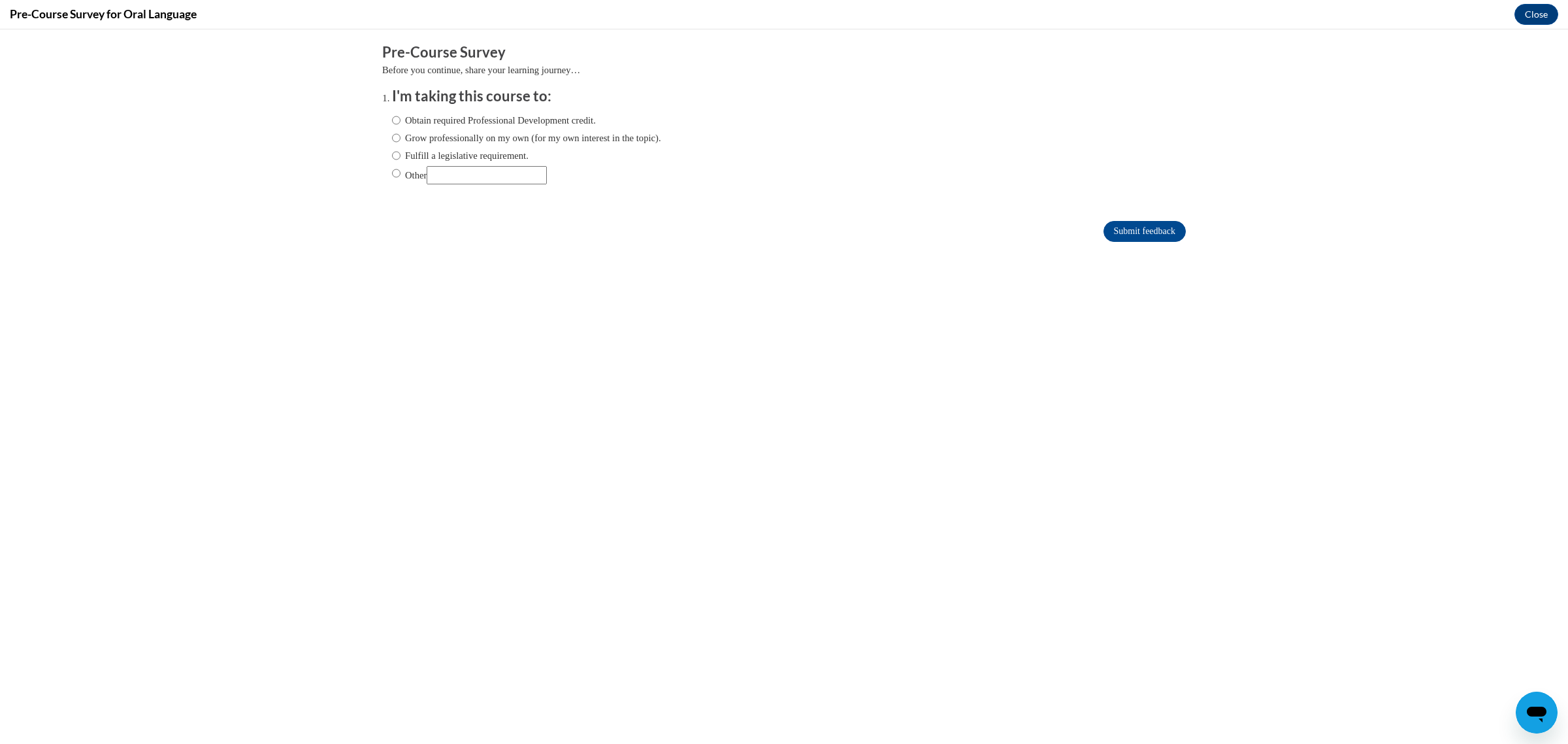
click at [470, 122] on label "Obtain required Professional Development credit." at bounding box center [494, 119] width 204 height 14
click at [400, 122] on input "Obtain required Professional Development credit." at bounding box center [396, 119] width 8 height 14
radio input "true"
click at [1121, 226] on input "Submit feedback" at bounding box center [1144, 231] width 82 height 21
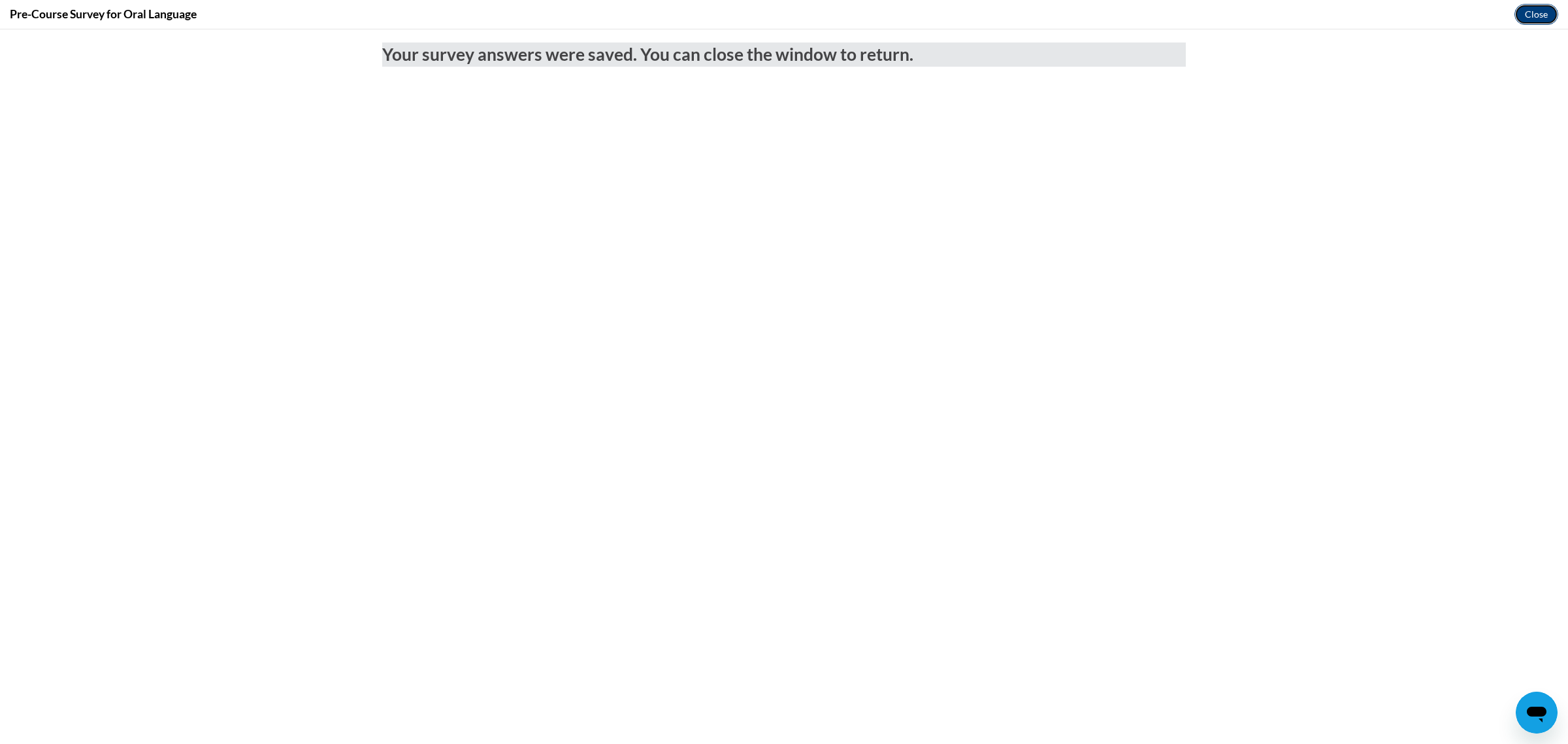
click at [1531, 15] on button "Close" at bounding box center [1536, 14] width 44 height 21
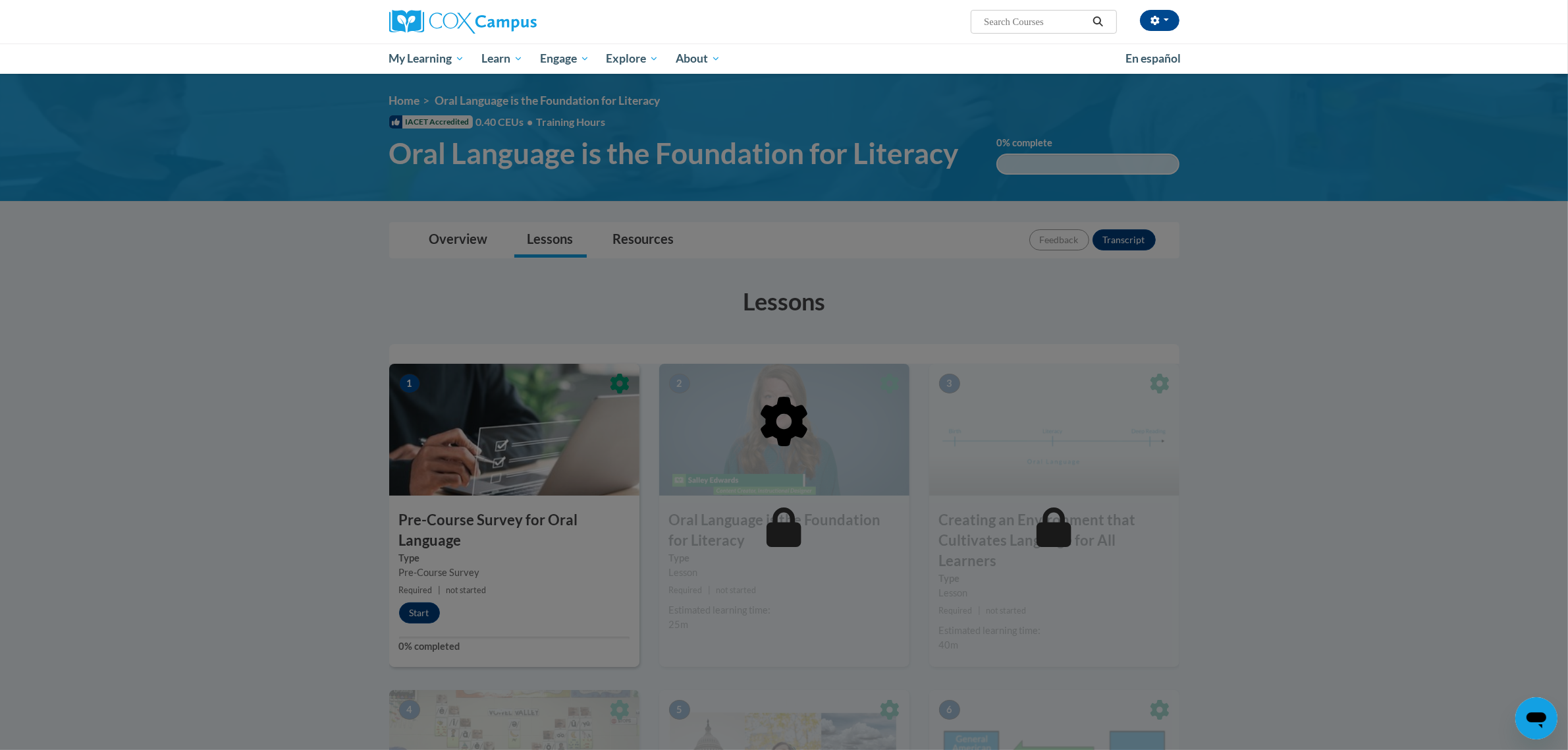
click at [415, 610] on div at bounding box center [785, 488] width 791 height 250
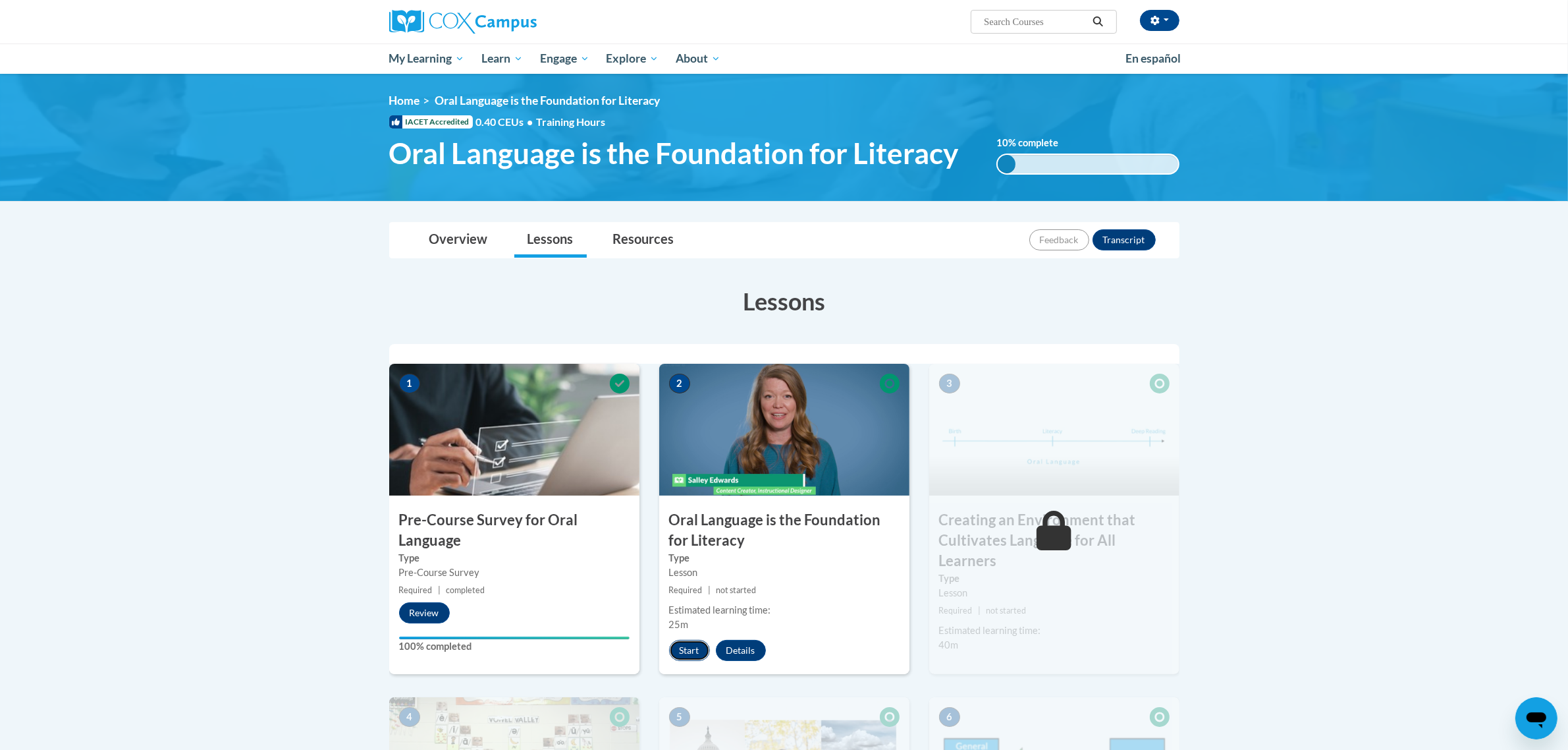
click at [690, 651] on button "Start" at bounding box center [690, 650] width 41 height 21
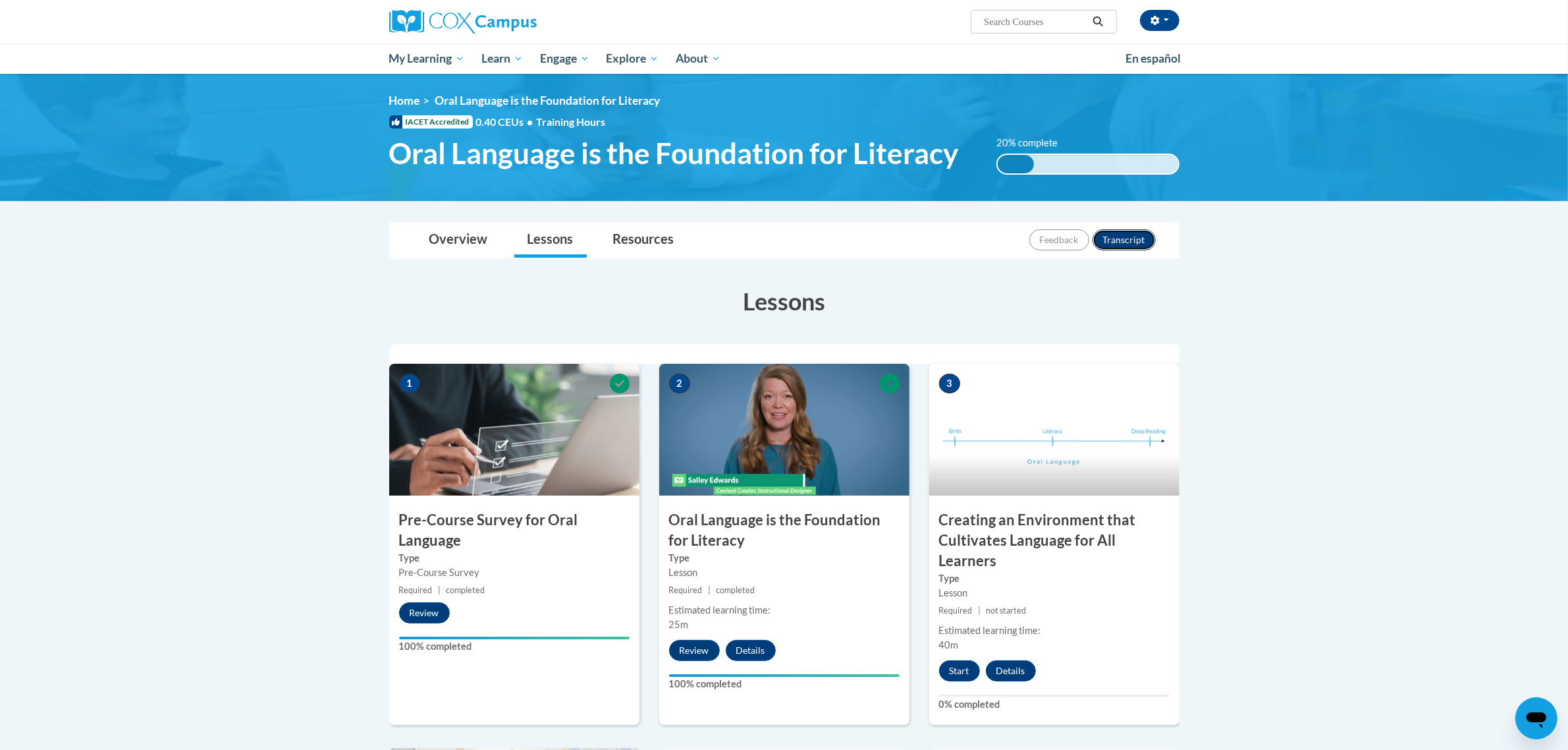
click at [1110, 239] on button "Transcript" at bounding box center [1124, 239] width 64 height 21
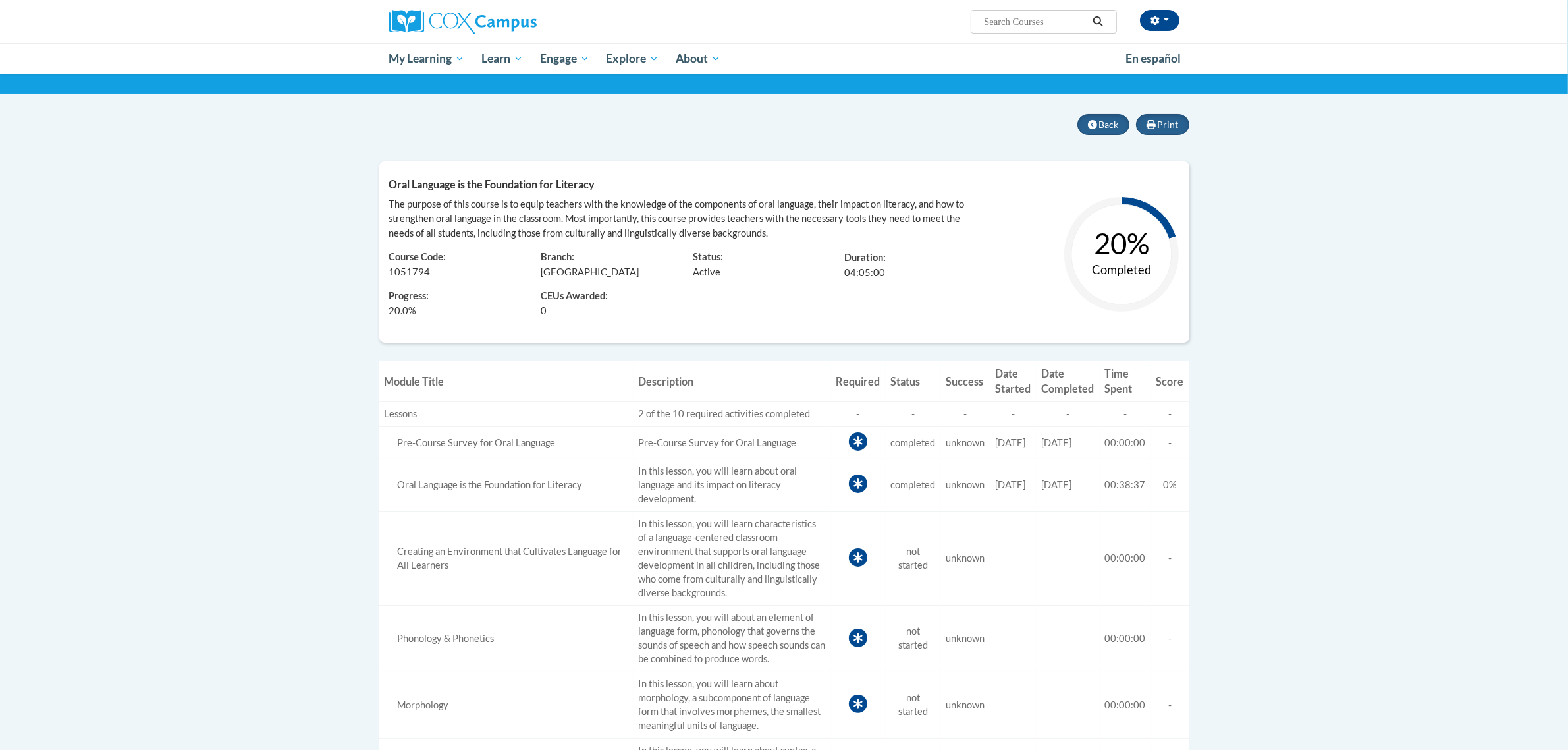
scroll to position [247, 0]
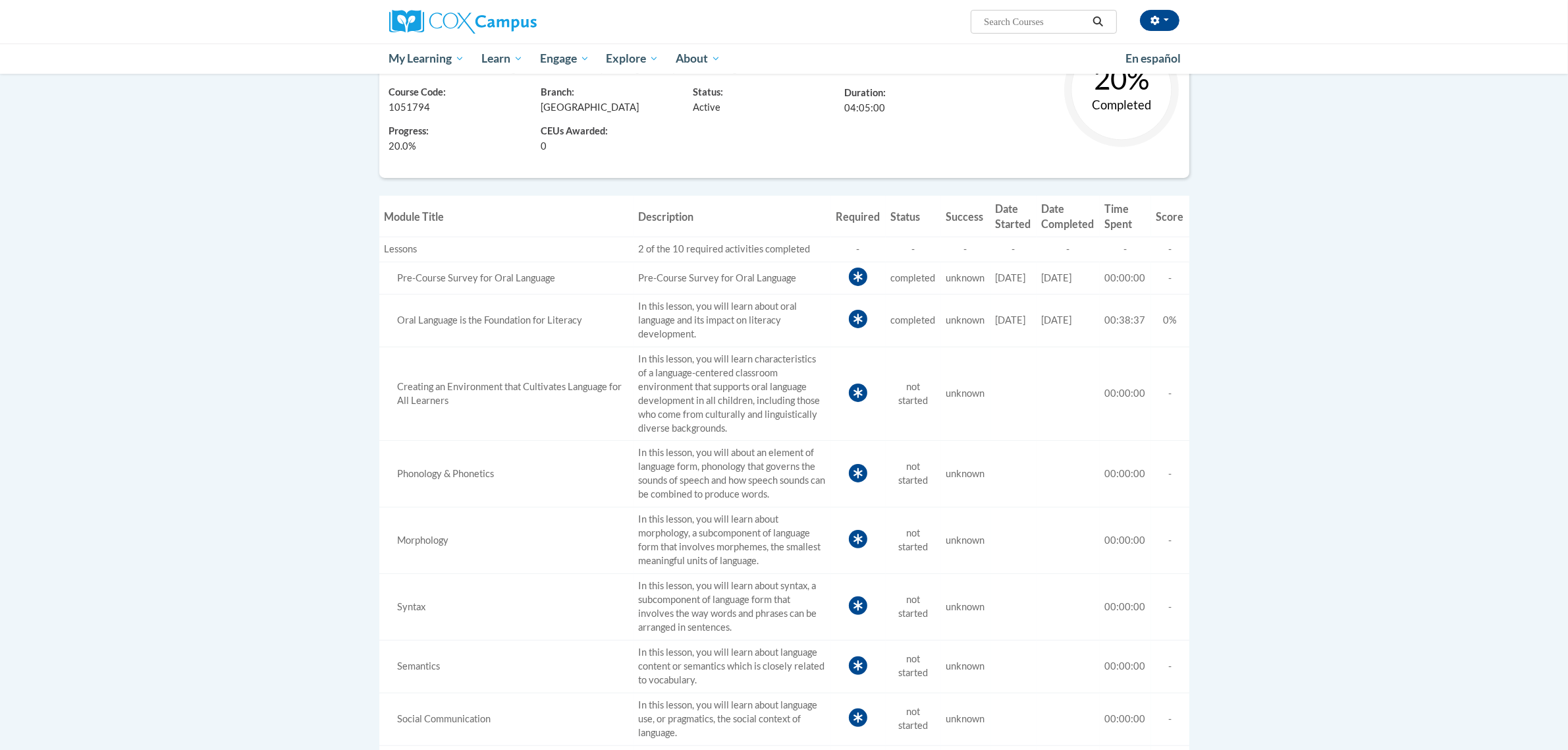
click at [640, 449] on td "In this lesson, you will about an element of language form, phonology that gove…" at bounding box center [732, 474] width 197 height 67
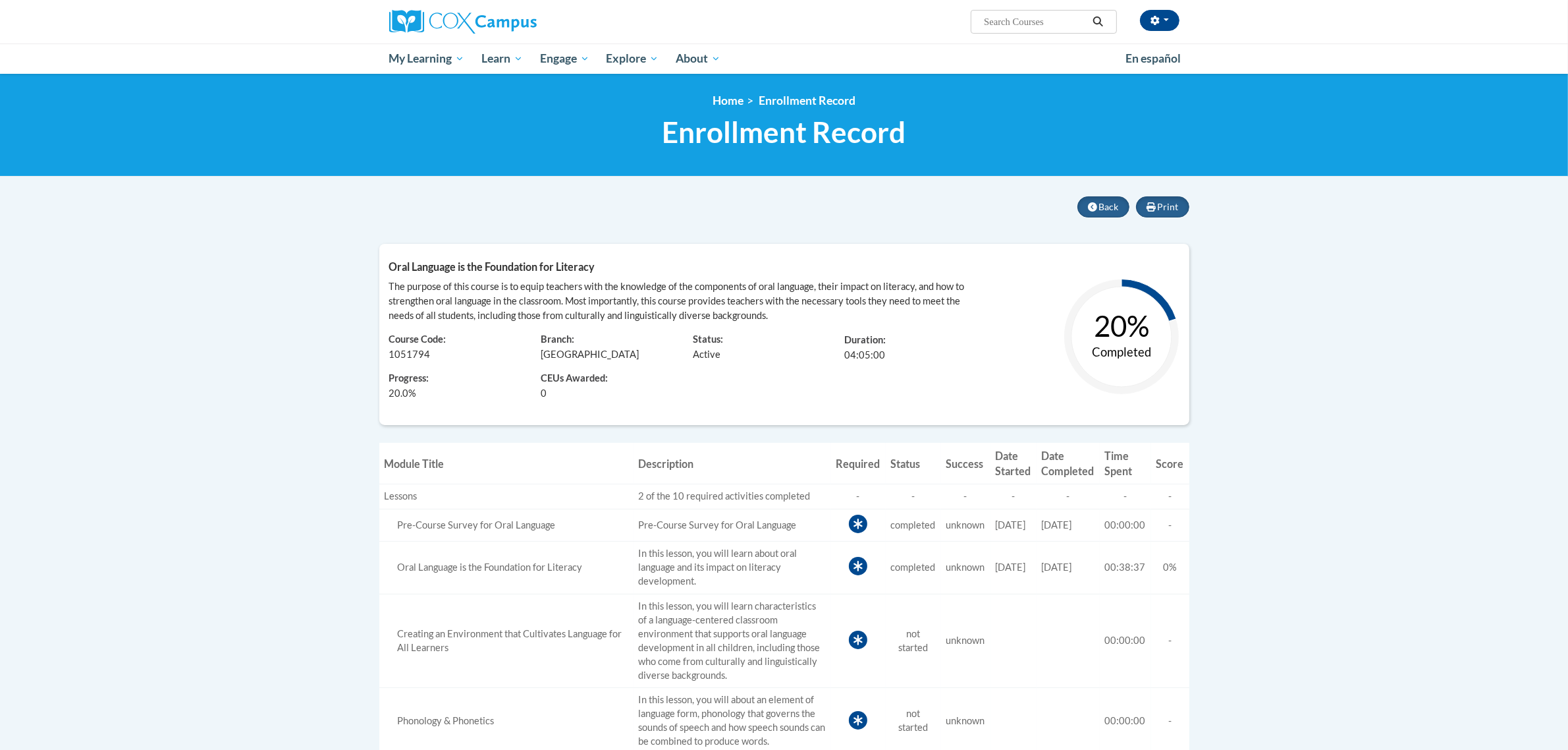
click at [1136, 355] on text "Completed" at bounding box center [1122, 351] width 59 height 14
drag, startPoint x: 723, startPoint y: 361, endPoint x: 707, endPoint y: 358, distance: 16.3
click at [720, 360] on div "Status: Active" at bounding box center [759, 342] width 152 height 38
click at [485, 288] on span "The purpose of this course is to equip teachers with the knowledge of the compo…" at bounding box center [677, 301] width 576 height 40
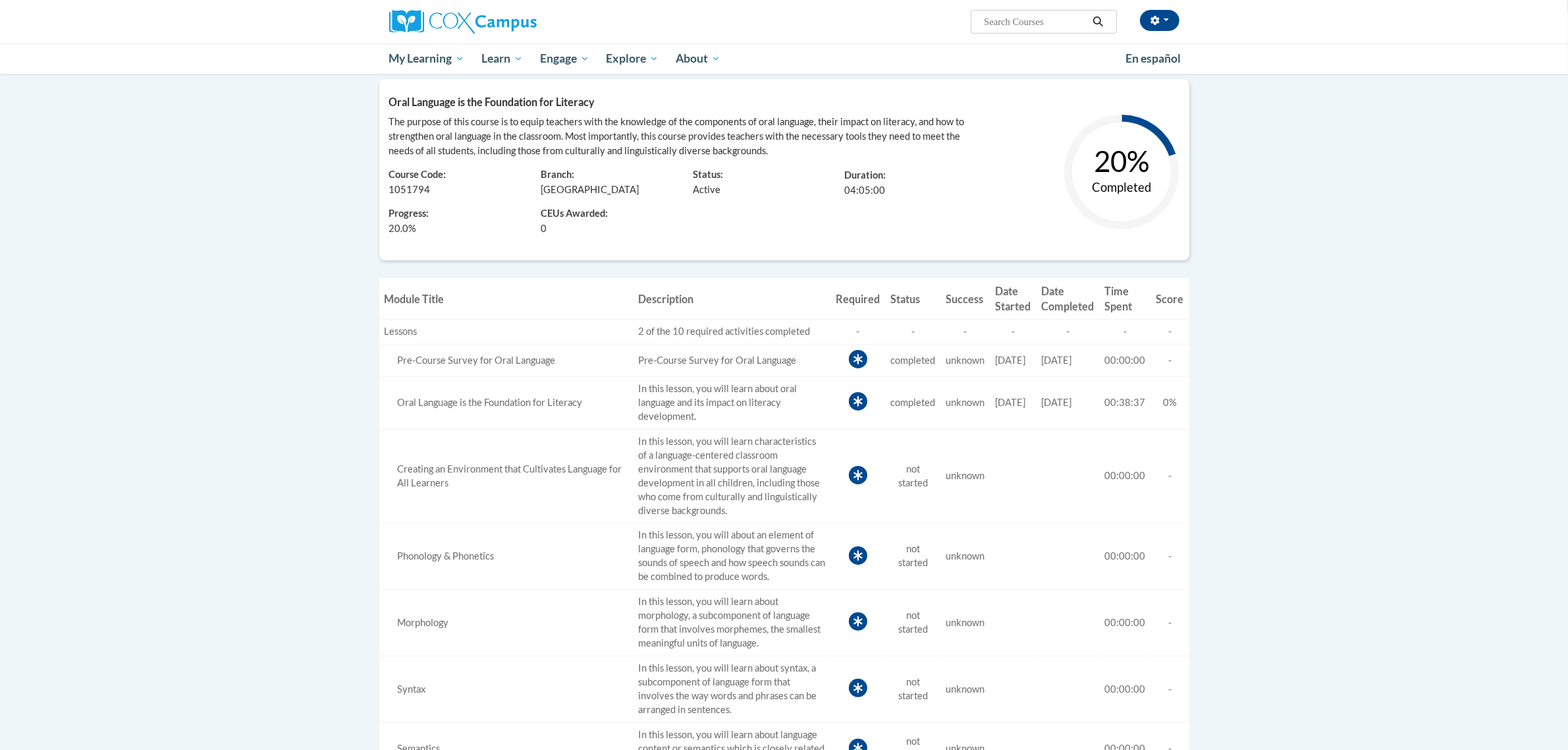
scroll to position [247, 0]
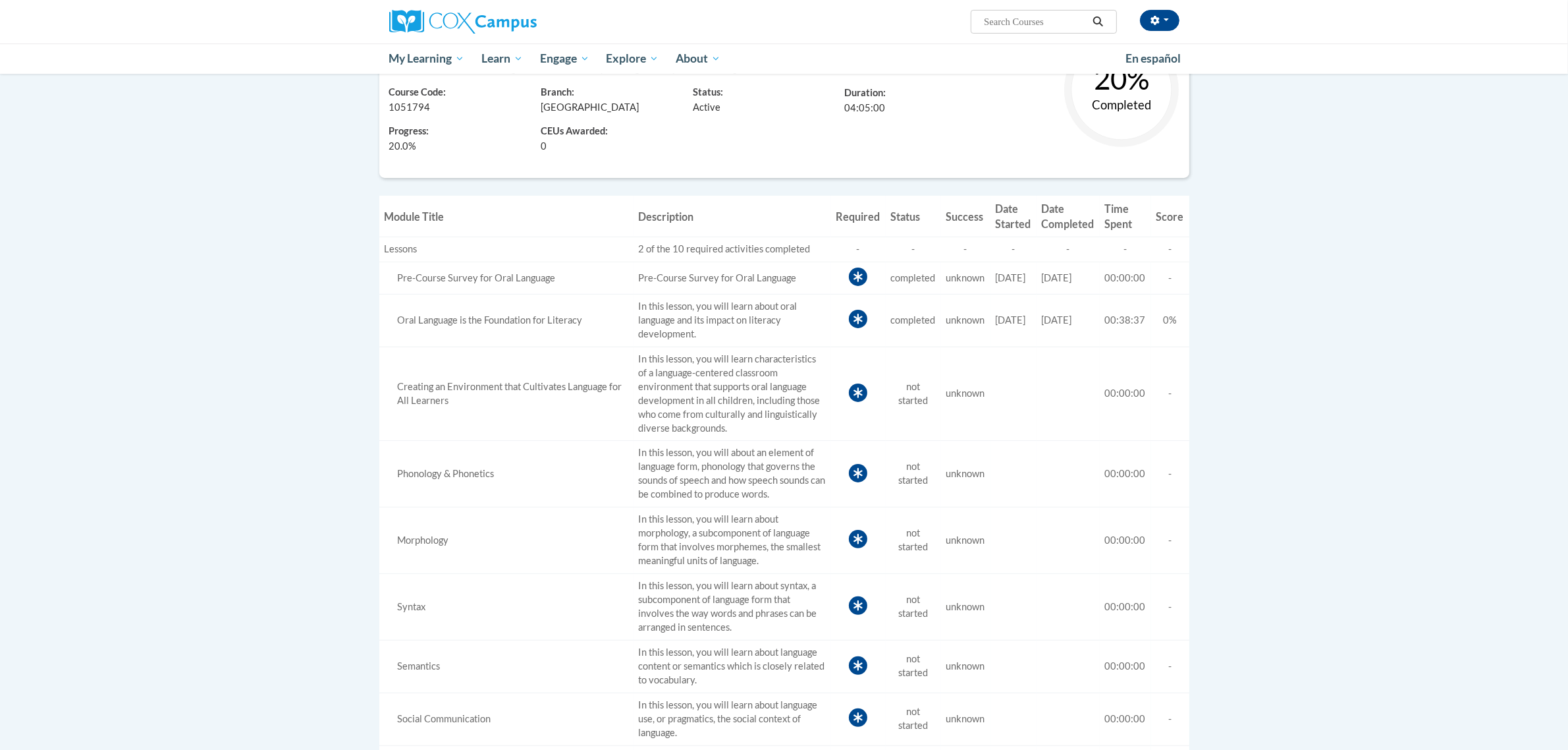
click at [524, 360] on td "Creating an Environment that Cultivates Language for All Learners" at bounding box center [507, 393] width 254 height 94
drag, startPoint x: 389, startPoint y: 387, endPoint x: 481, endPoint y: 406, distance: 93.9
click at [481, 406] on div "Creating an Environment that Cultivates Language for All Learners" at bounding box center [507, 394] width 244 height 28
copy div "Creating an Environment that Cultivates Language for All Learners"
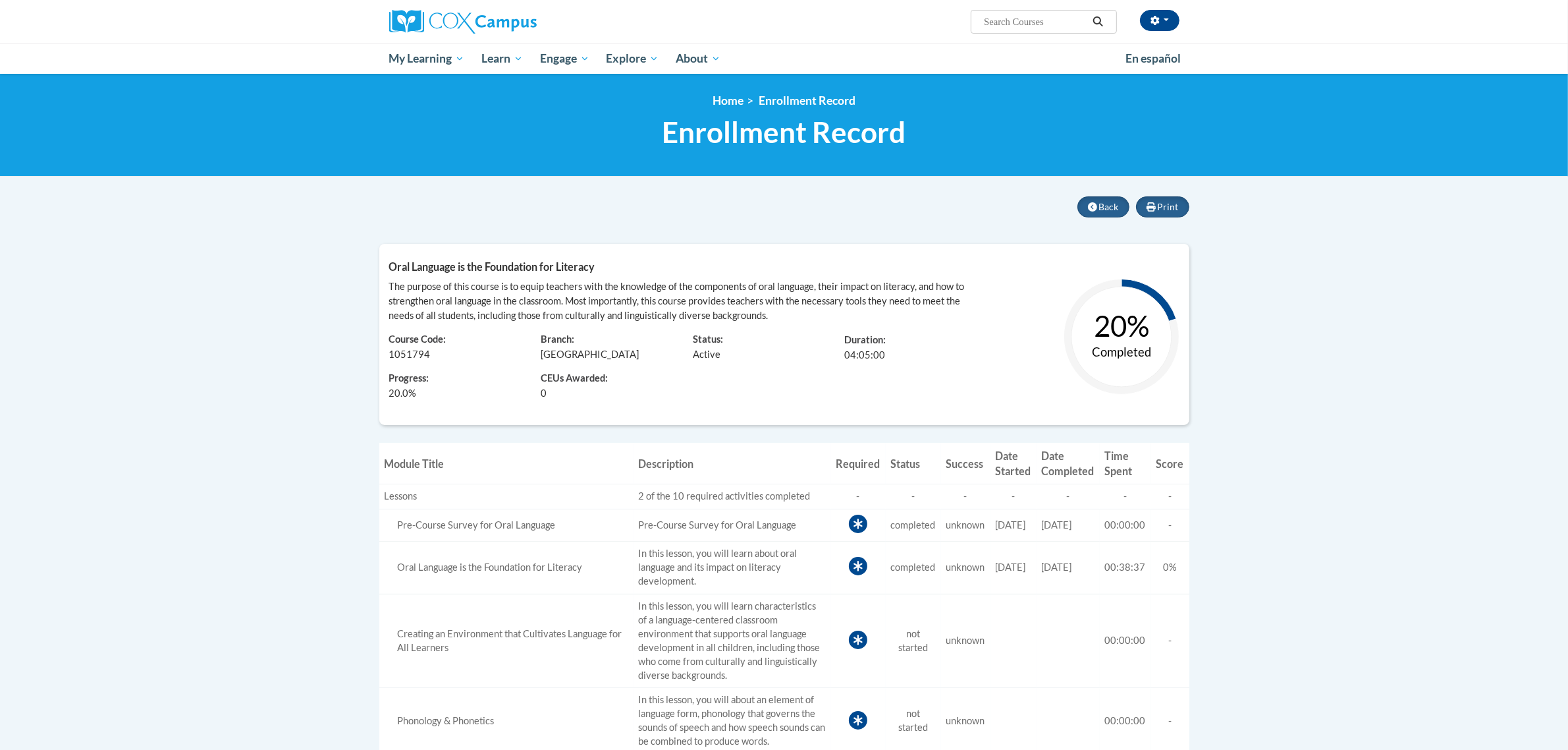
click at [1019, 22] on input "Search..." at bounding box center [1036, 22] width 105 height 16
paste input "Creating an Environment that Cultivates Language for All Learners"
type input "Creating an Environment that Cultivates Language for All Learners"
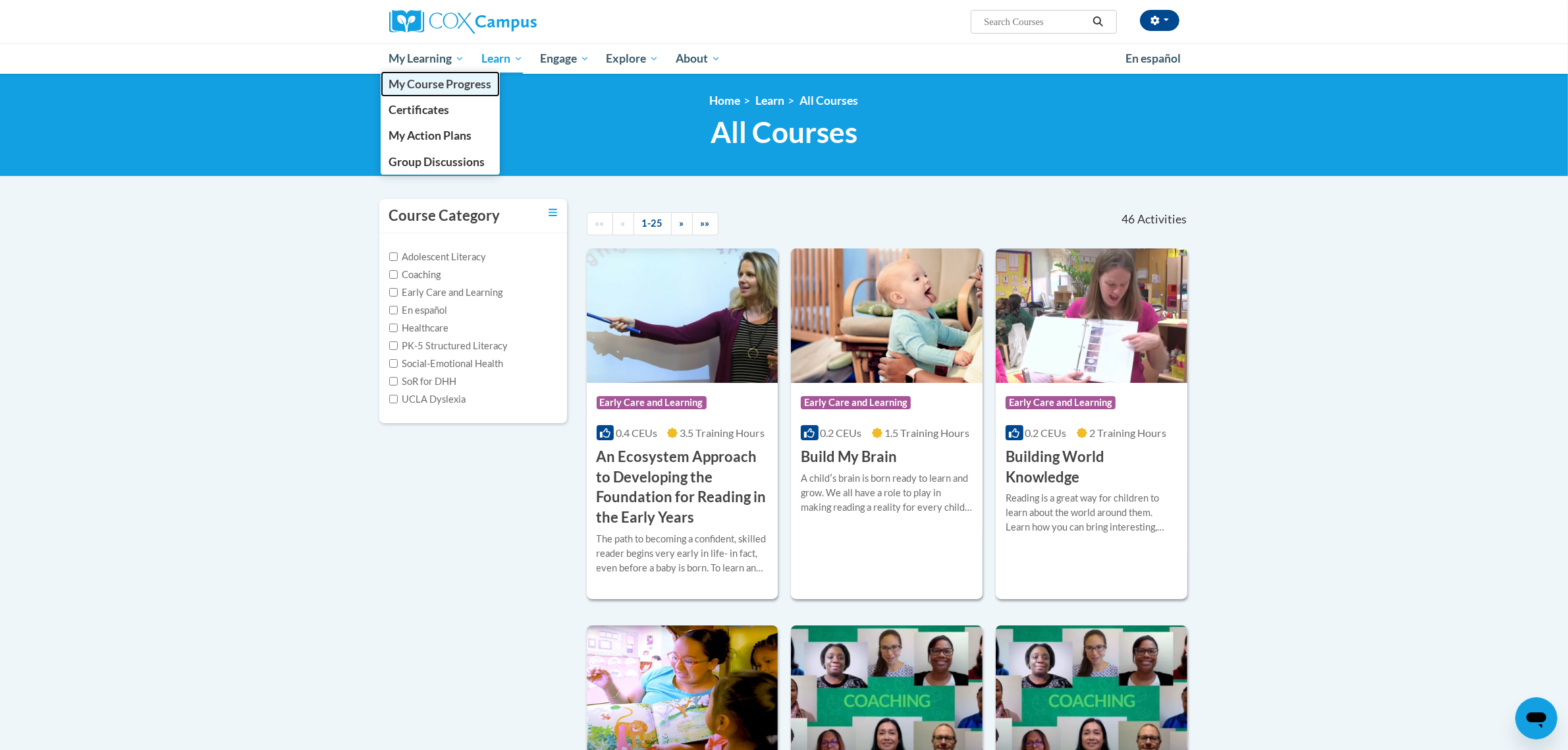
click at [443, 93] on link "My Course Progress" at bounding box center [440, 84] width 120 height 26
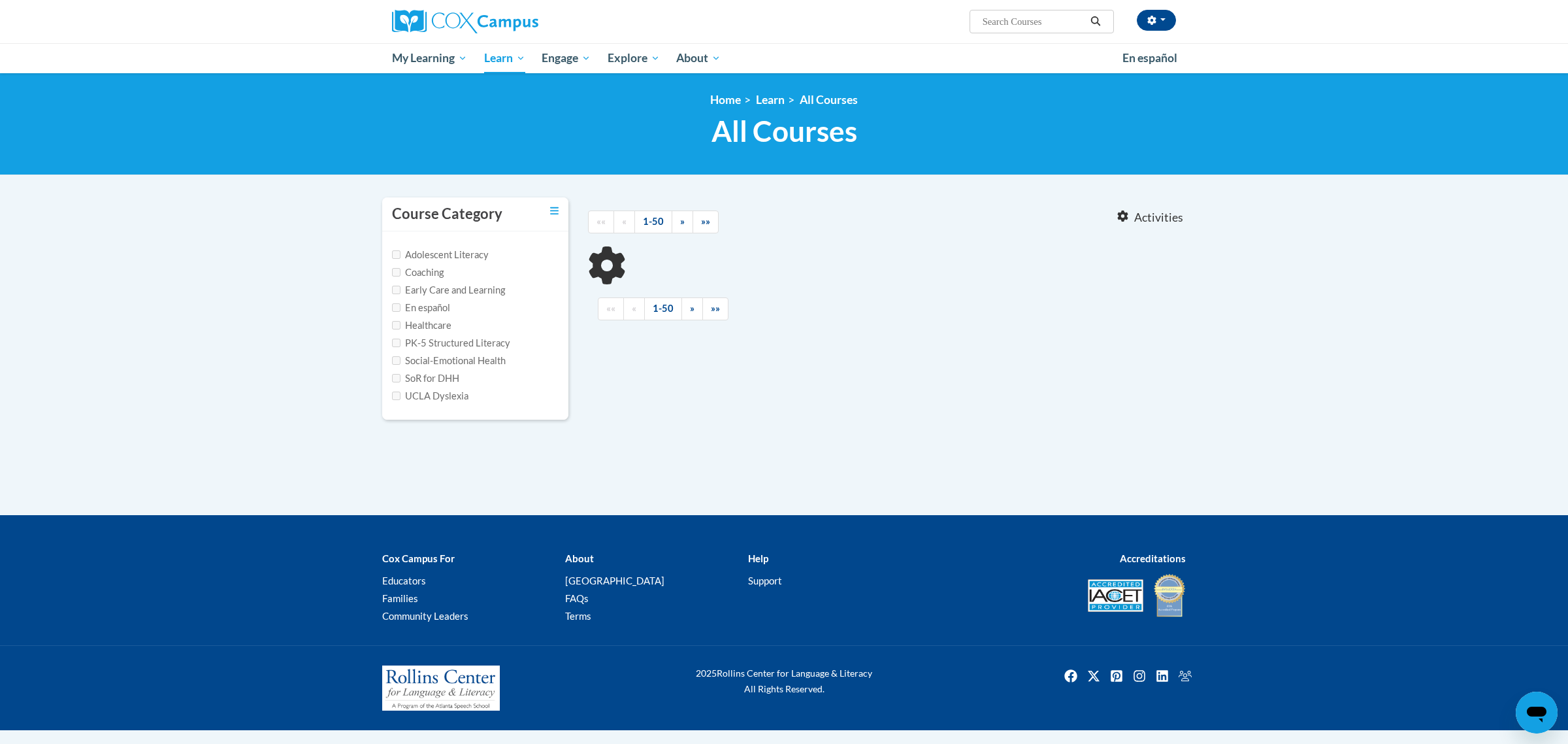
type input "Creating an Environment that Cultivates Language for All Learners"
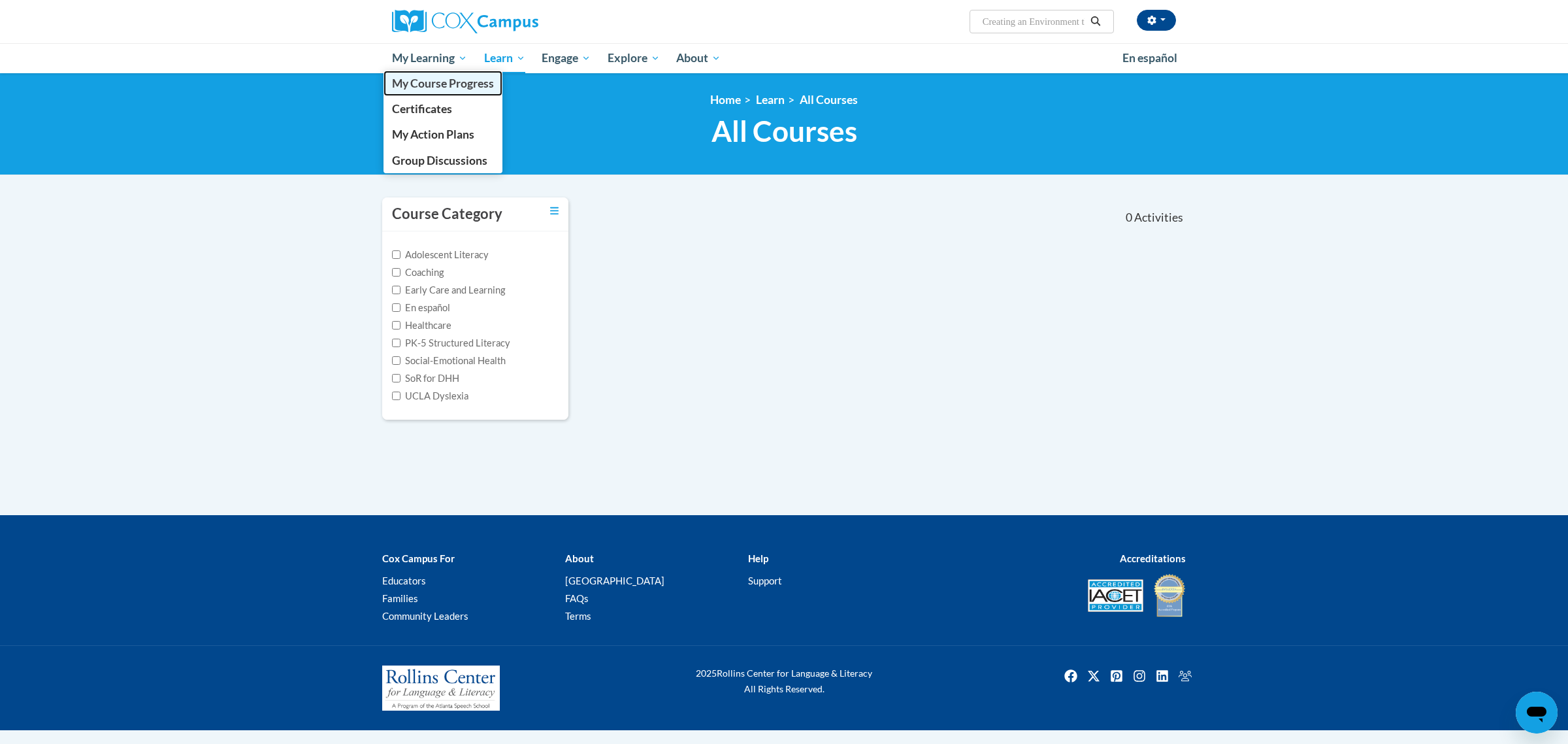
click at [421, 82] on span "My Course Progress" at bounding box center [443, 83] width 102 height 14
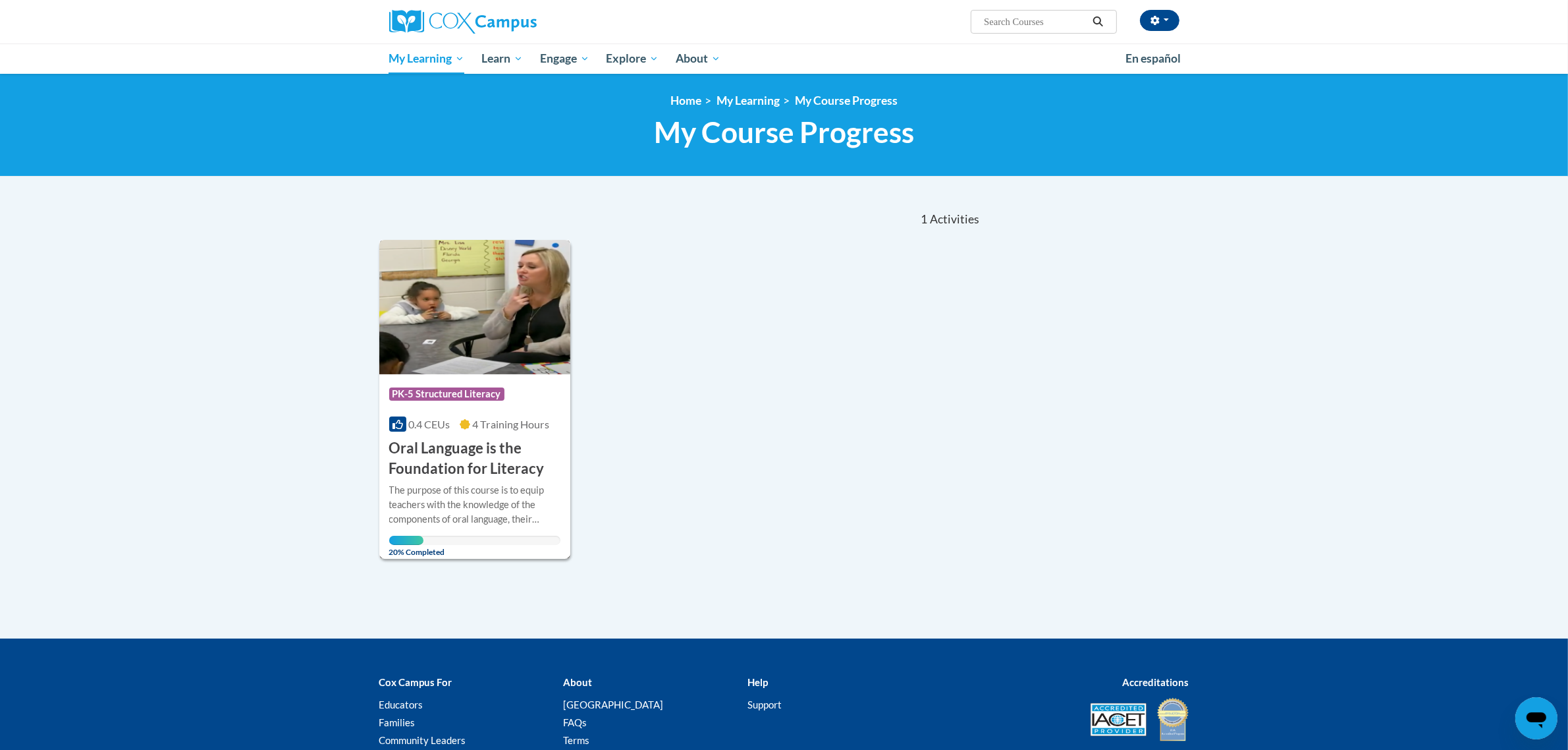
click at [420, 483] on div "The purpose of this course is to equip teachers with the knowledge of the compo…" at bounding box center [476, 505] width 172 height 43
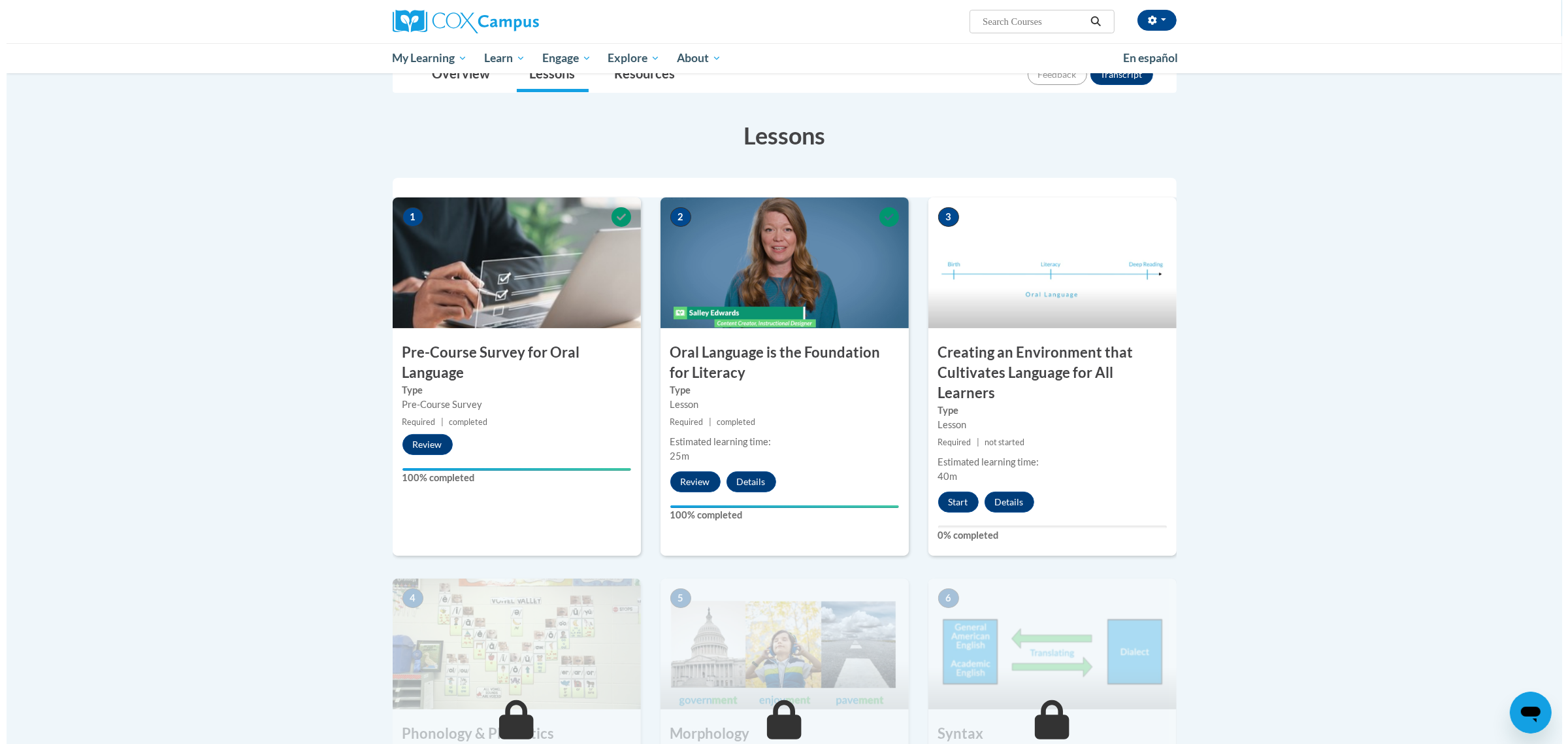
scroll to position [246, 0]
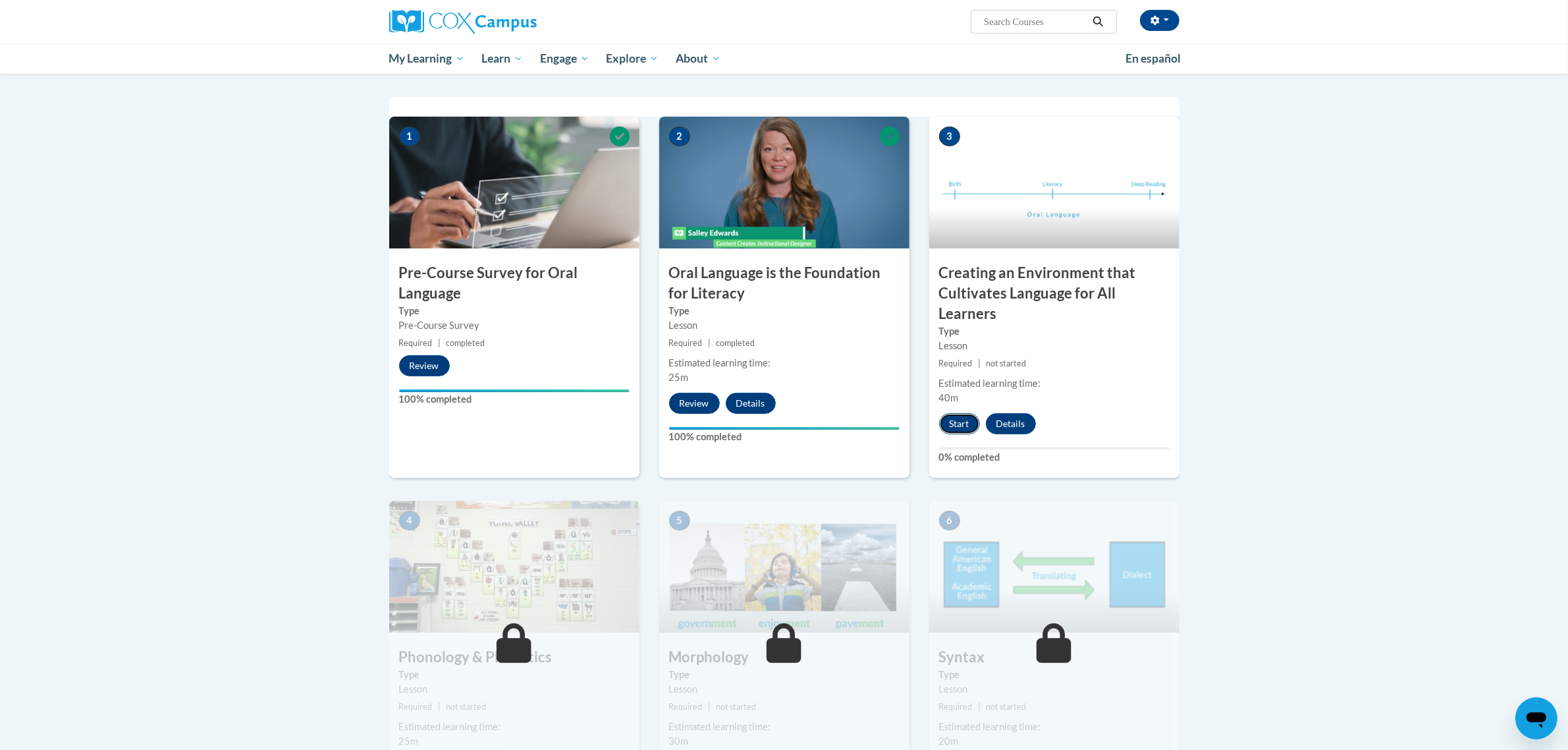
click at [959, 419] on button "Start" at bounding box center [960, 423] width 41 height 21
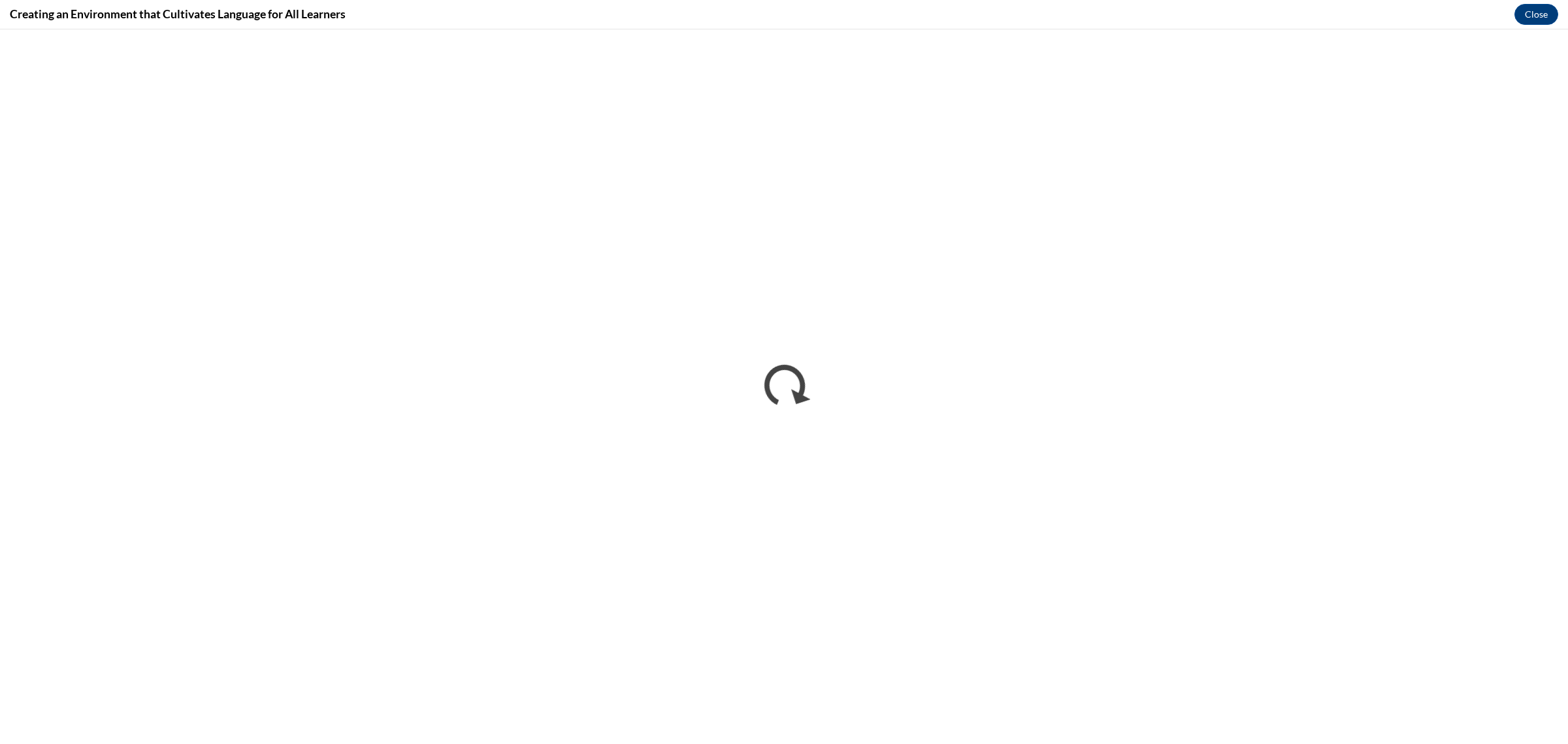
scroll to position [0, 0]
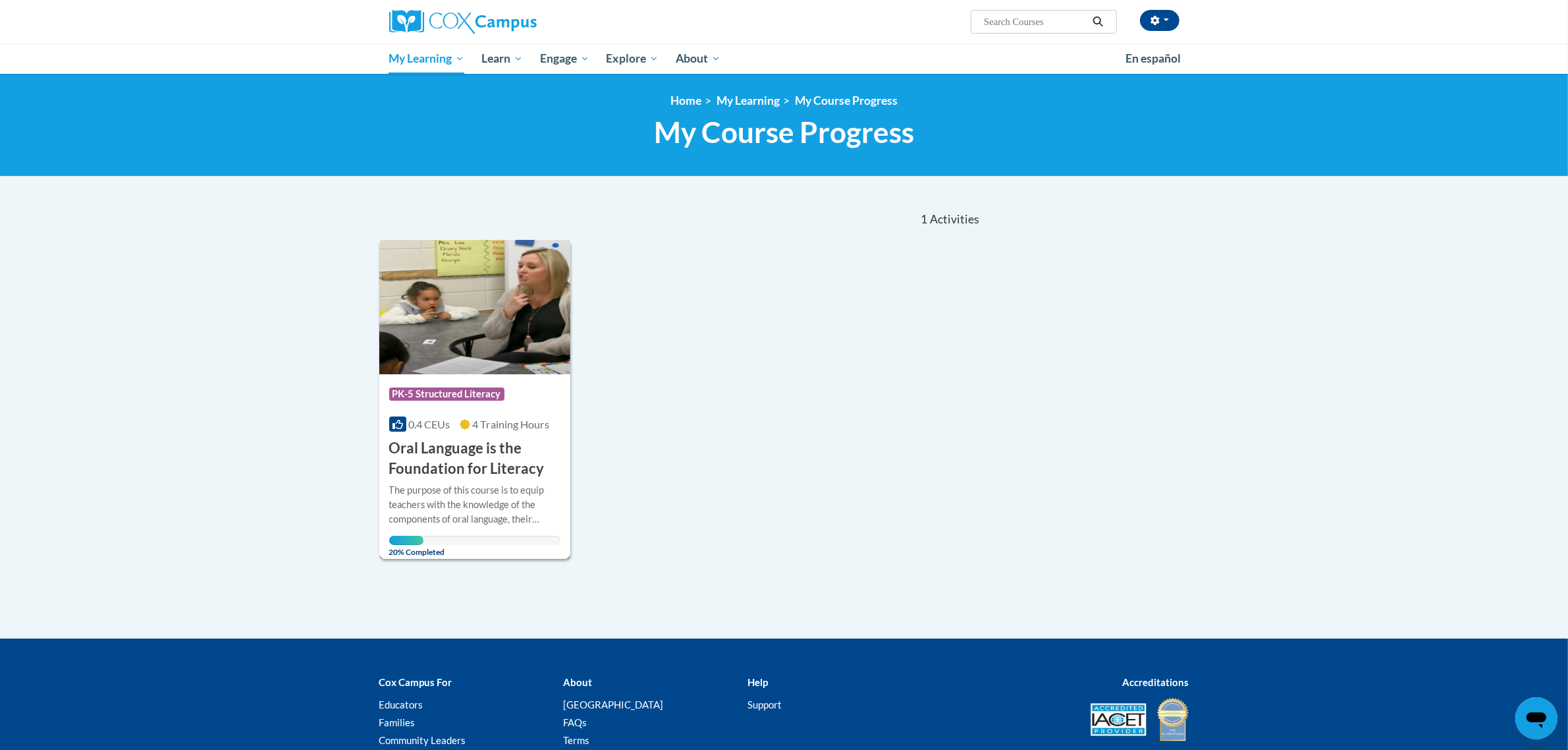
click at [440, 482] on div at bounding box center [476, 482] width 172 height 1
